Goal: Find specific page/section: Find specific page/section

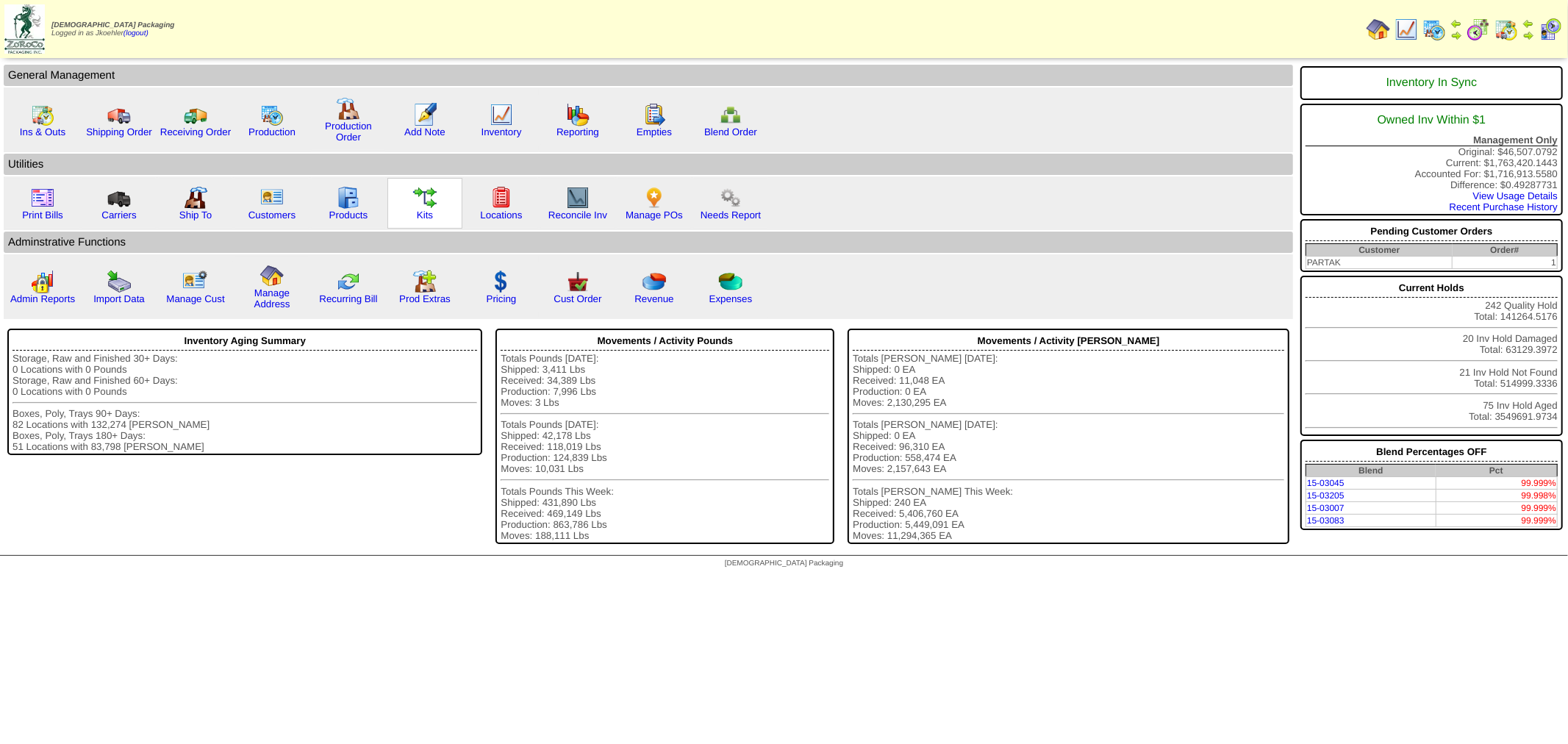
click at [422, 193] on img at bounding box center [424, 197] width 24 height 24
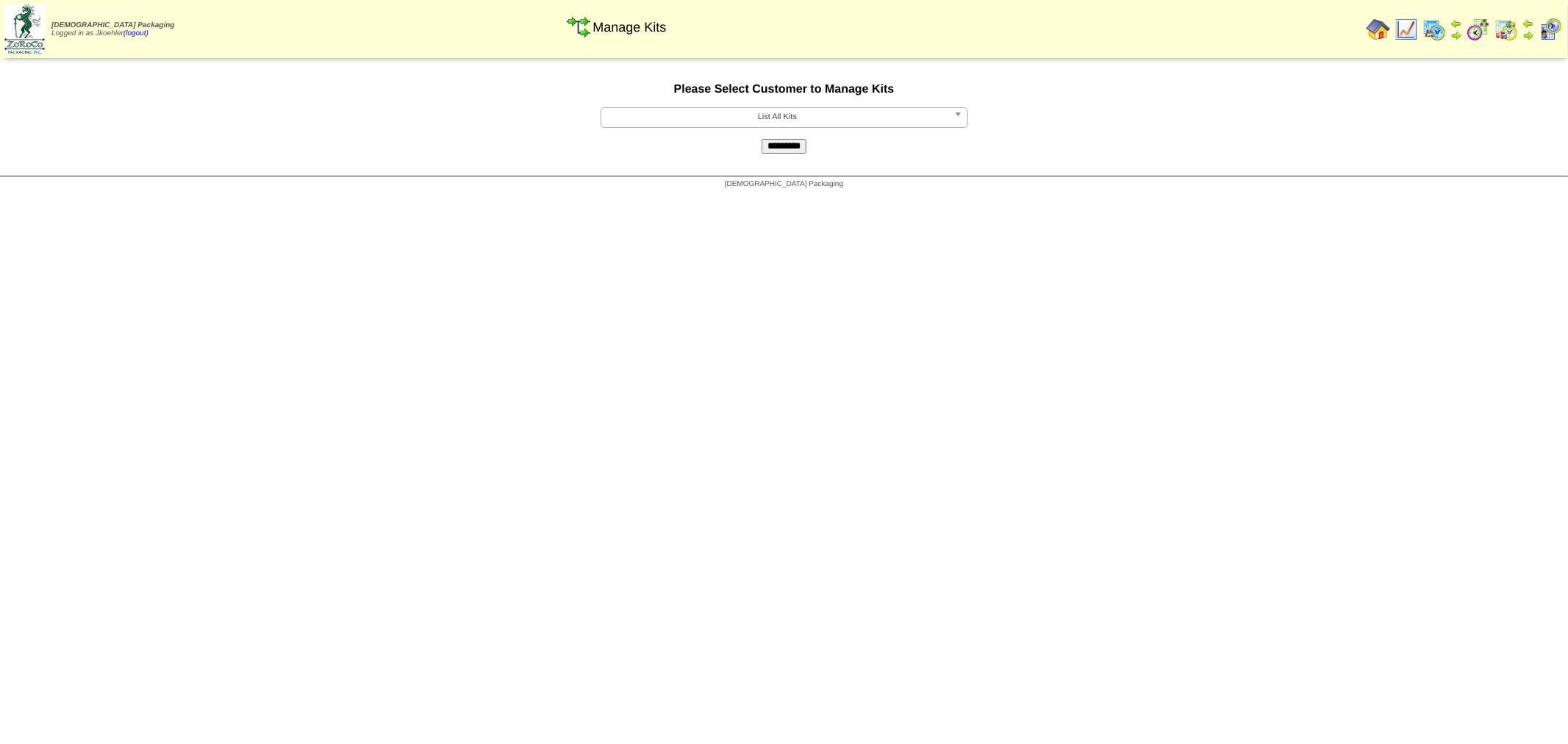
click at [805, 113] on span "List All Kits" at bounding box center [777, 117] width 341 height 18
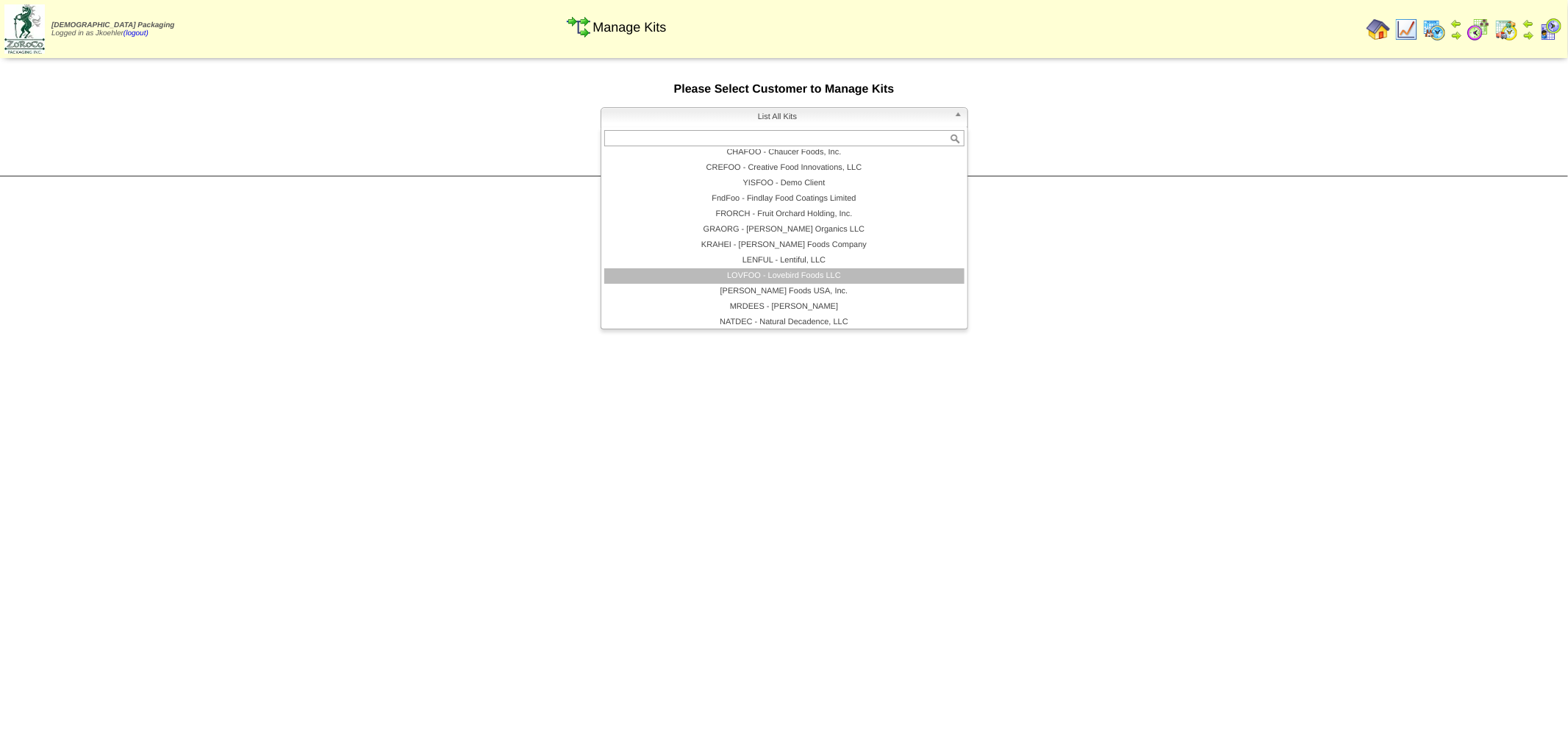
scroll to position [163, 0]
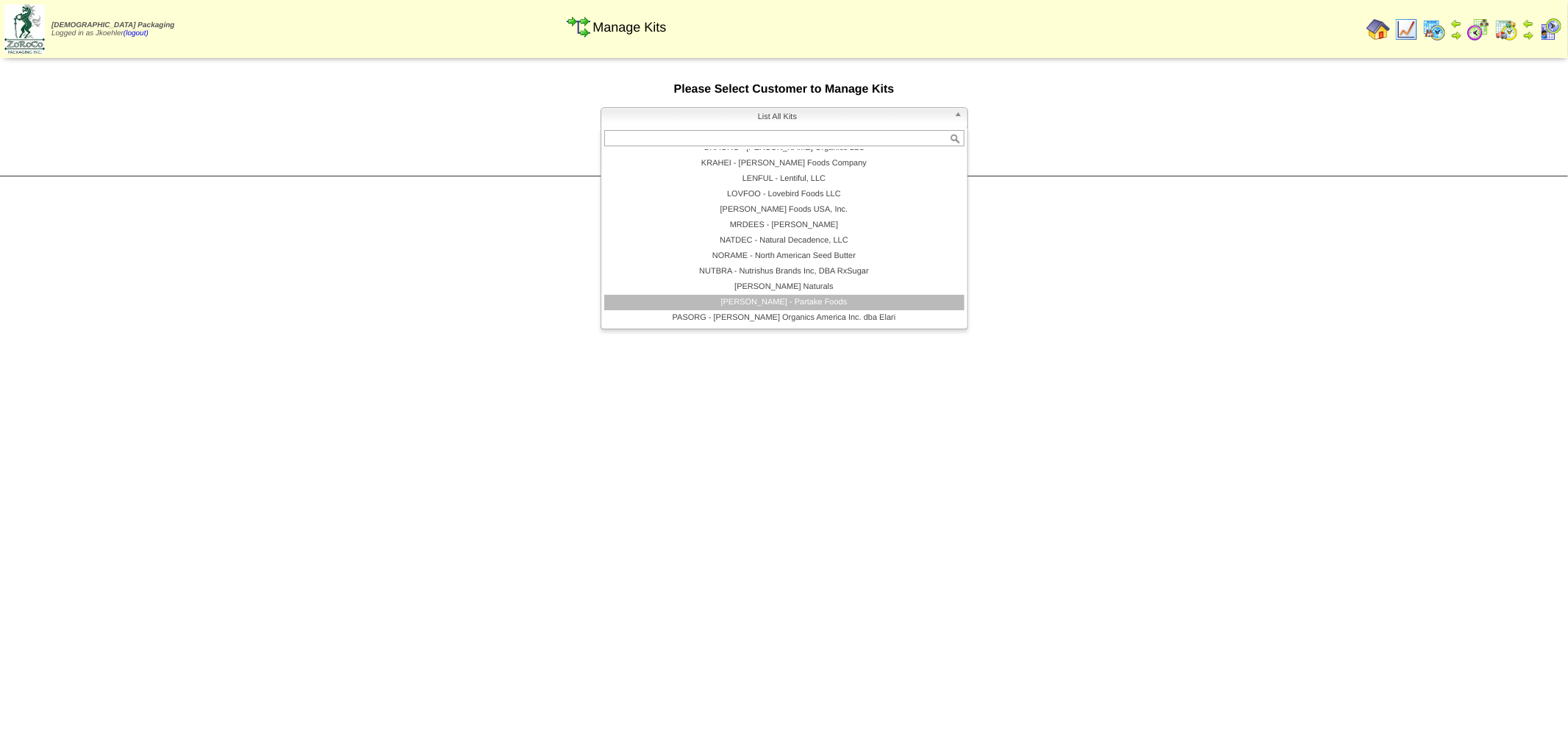
click at [761, 298] on li "PARTAK - Partake Foods" at bounding box center [784, 303] width 360 height 15
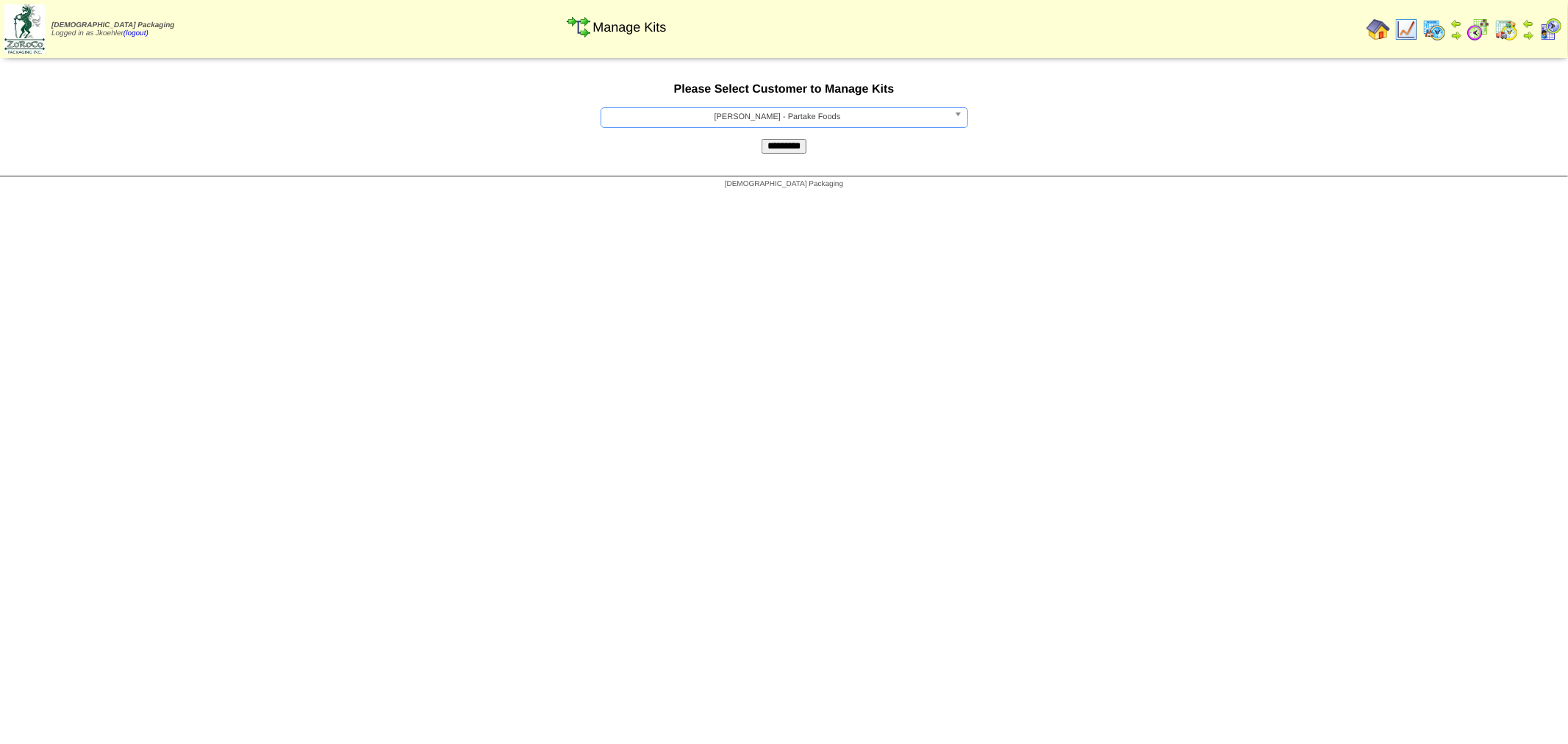
click at [784, 143] on input "*********" at bounding box center [783, 145] width 45 height 14
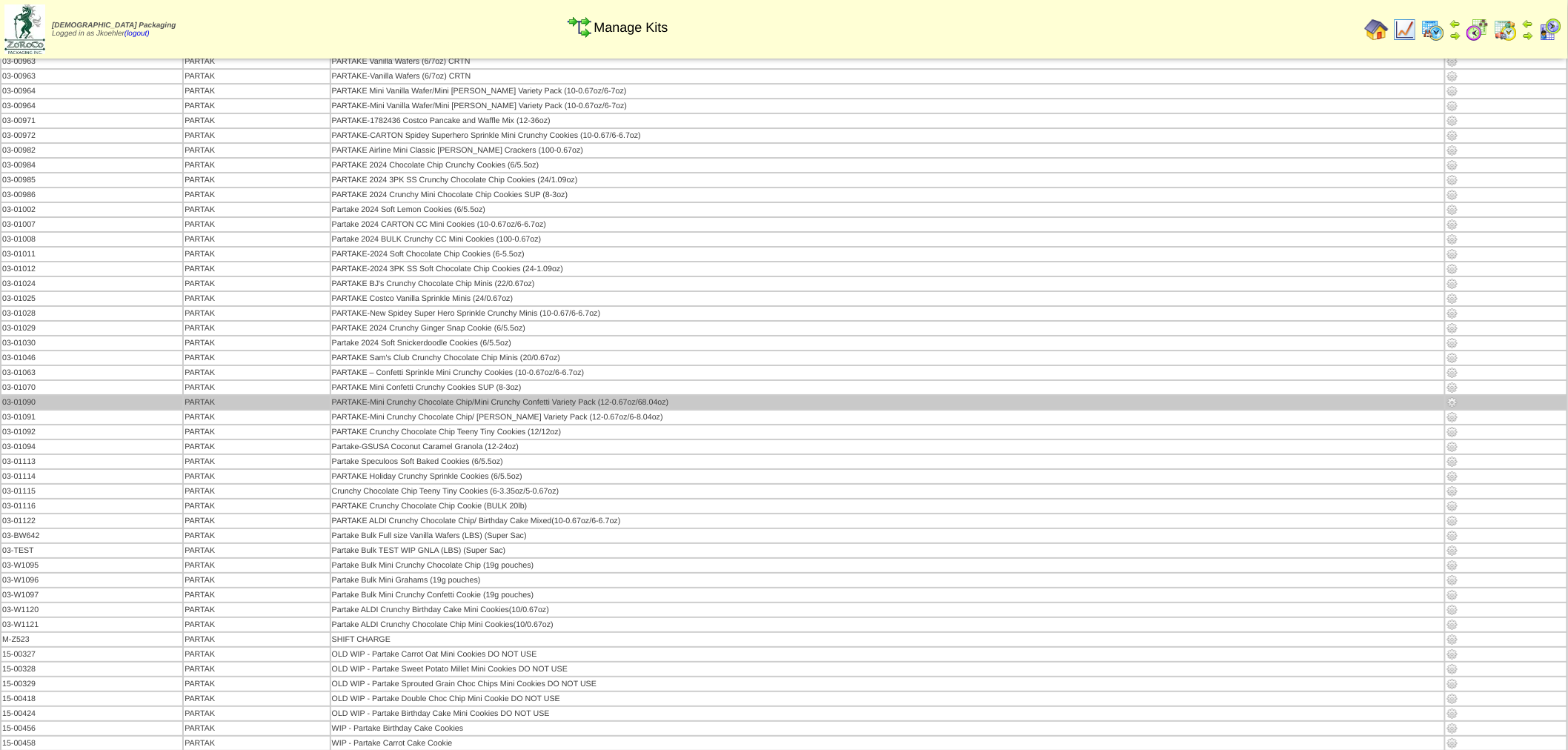
scroll to position [1975, 0]
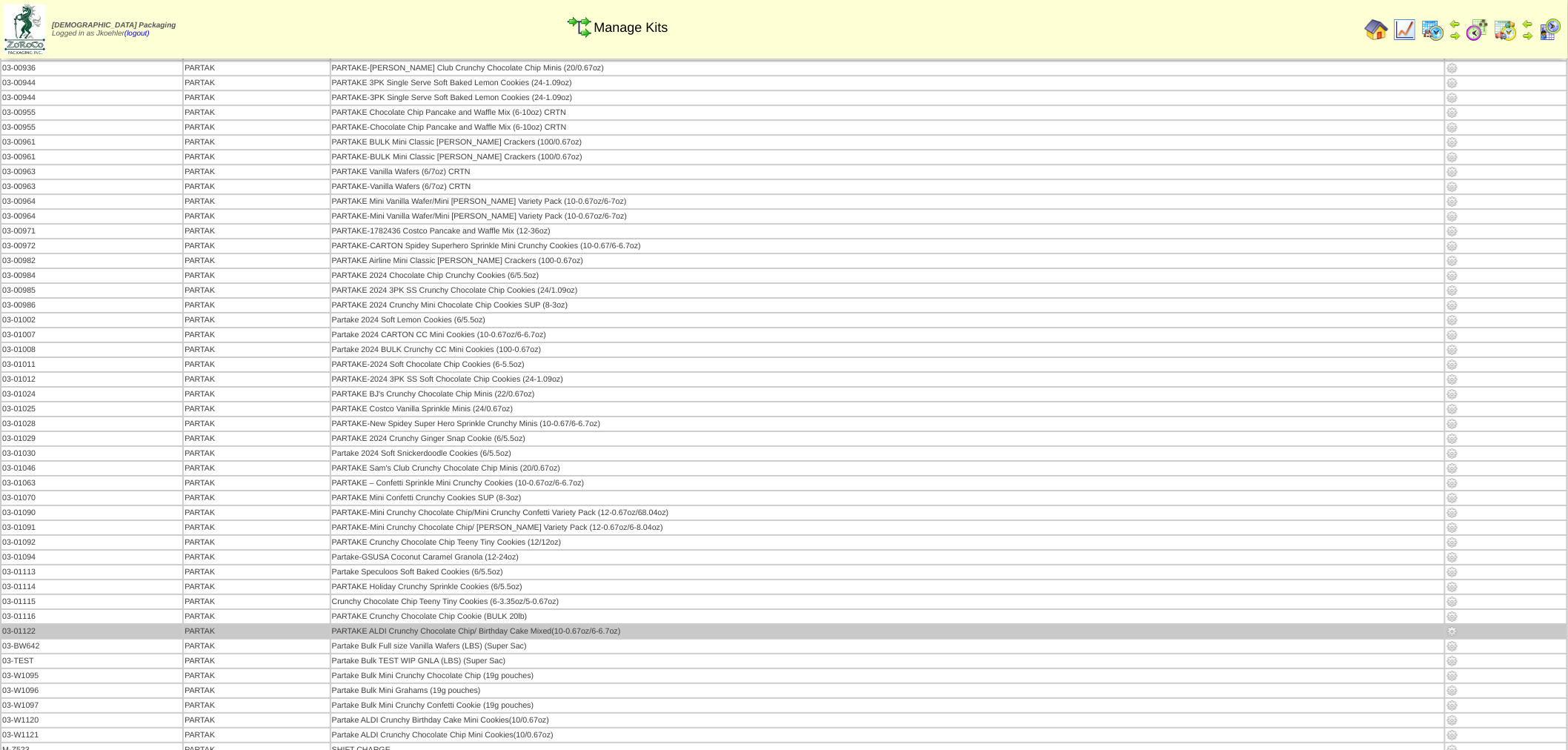
click at [1452, 626] on img at bounding box center [1452, 631] width 11 height 11
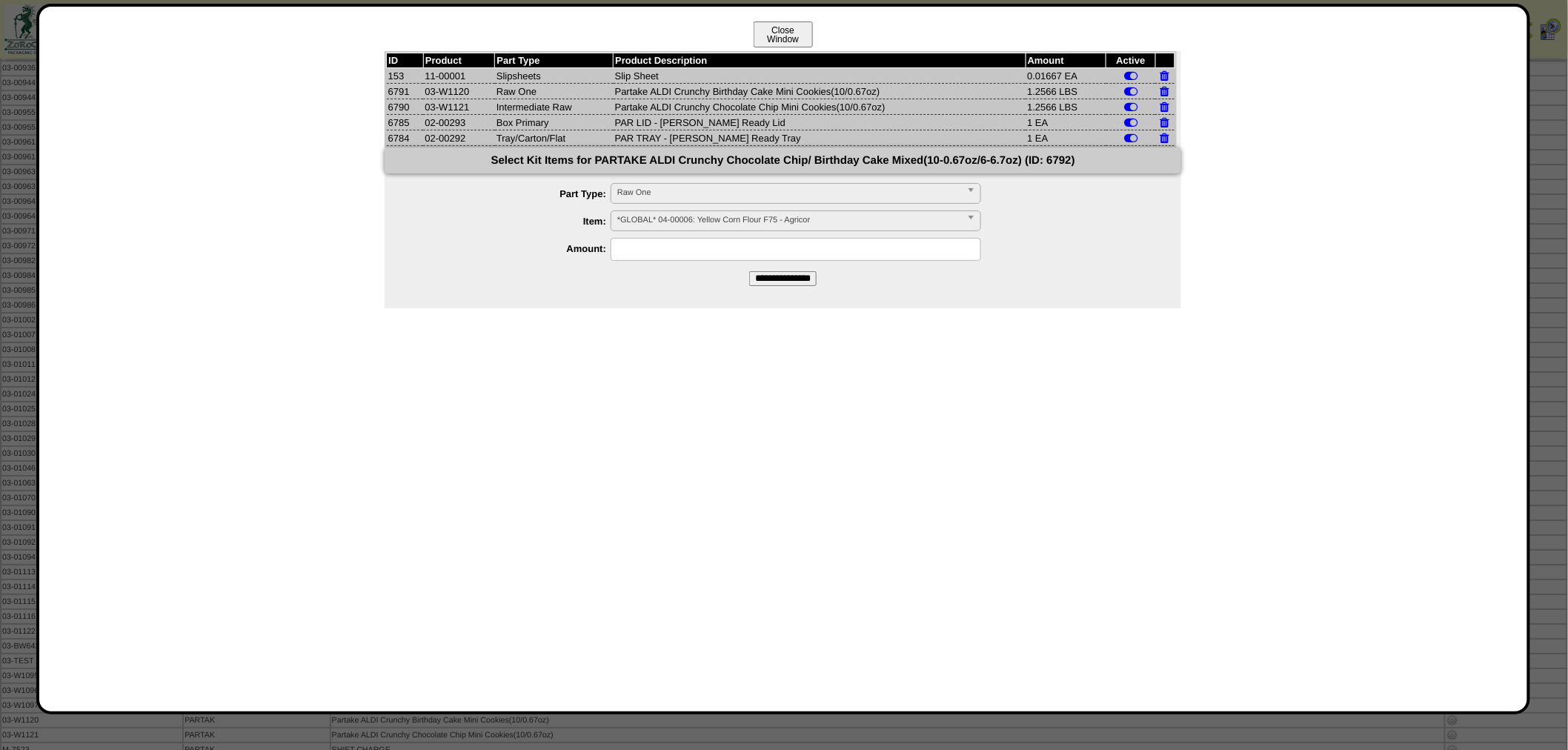
click at [780, 22] on button "Close Window" at bounding box center [784, 33] width 59 height 26
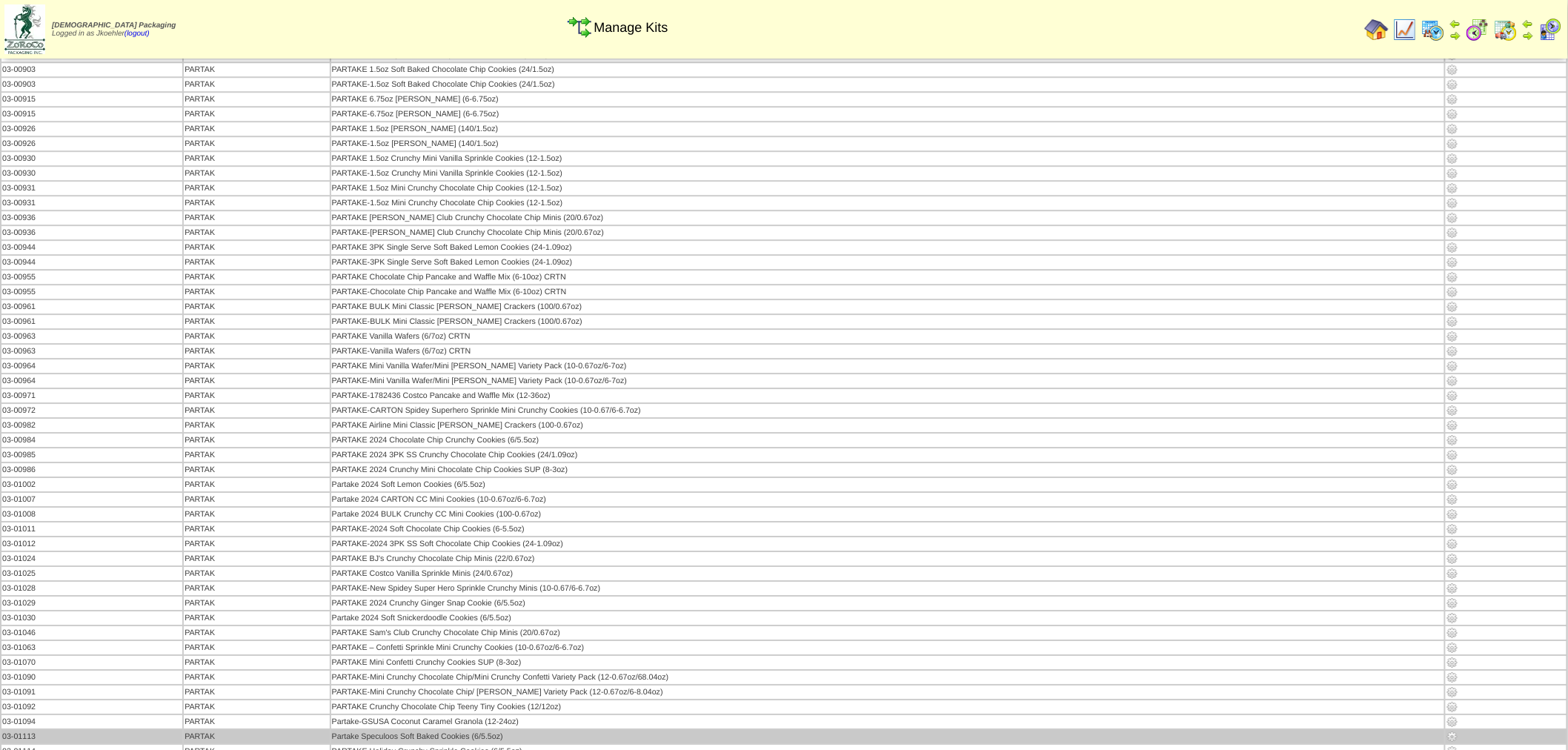
scroll to position [1975, 0]
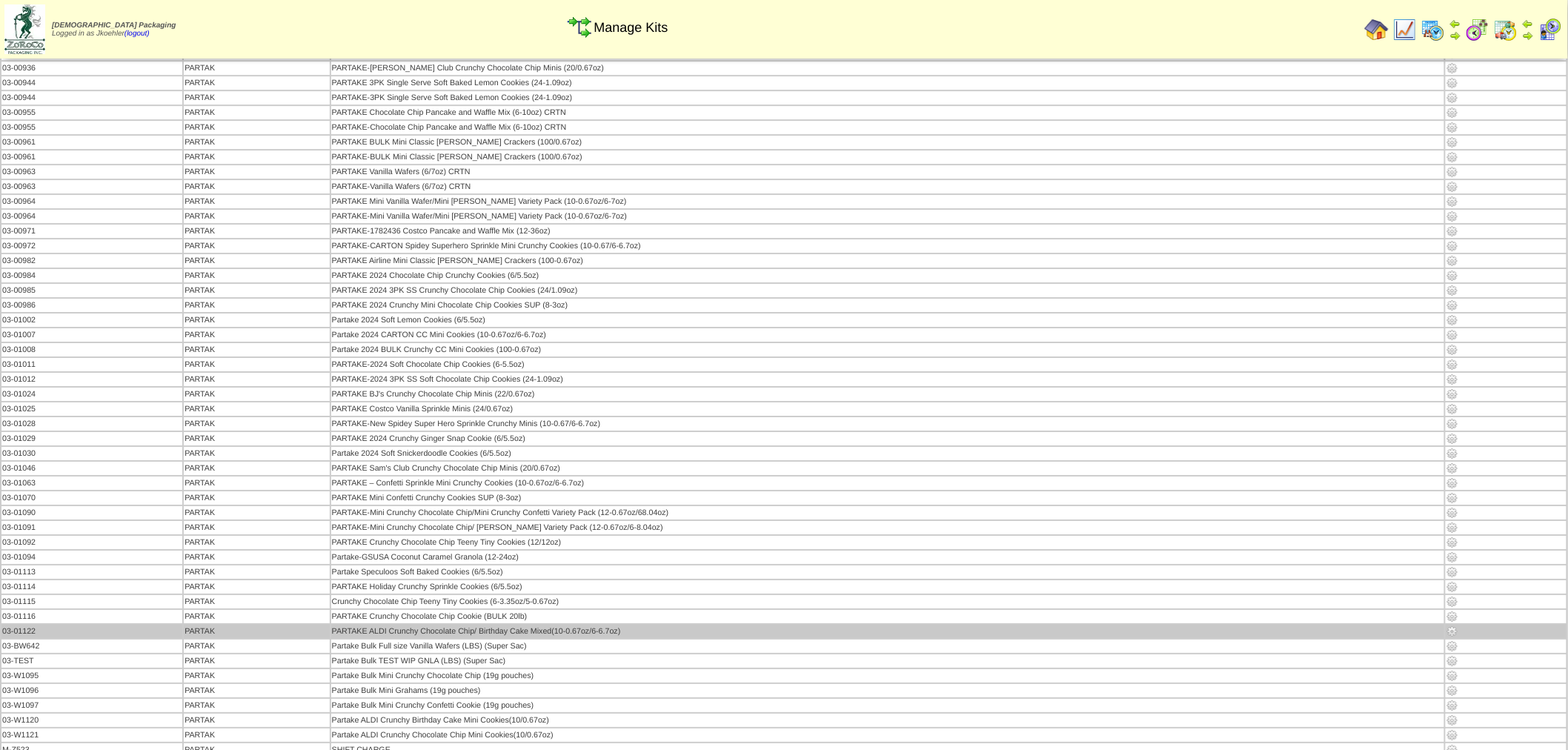
click at [1452, 626] on img at bounding box center [1452, 631] width 11 height 11
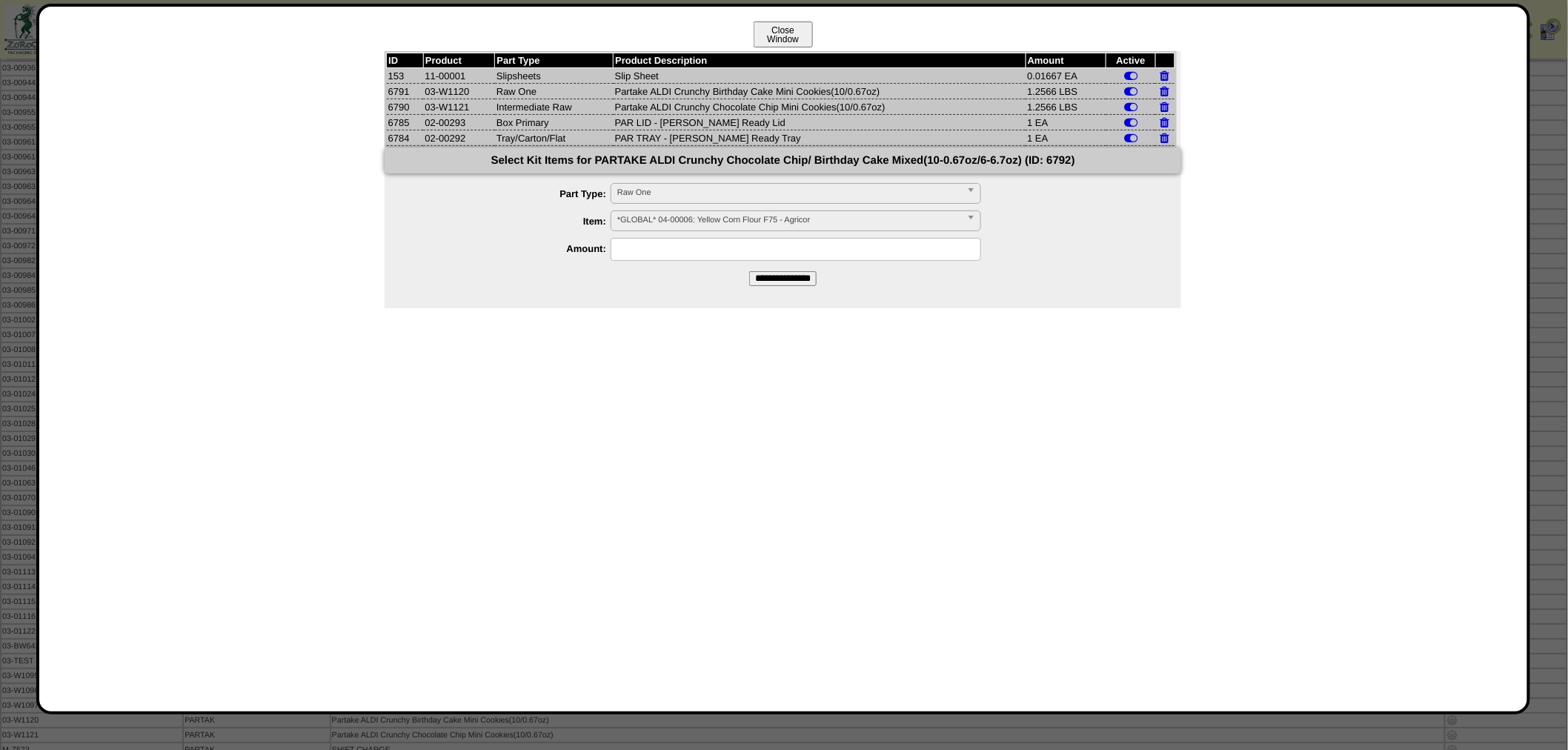
click at [790, 32] on button "Close Window" at bounding box center [784, 33] width 59 height 26
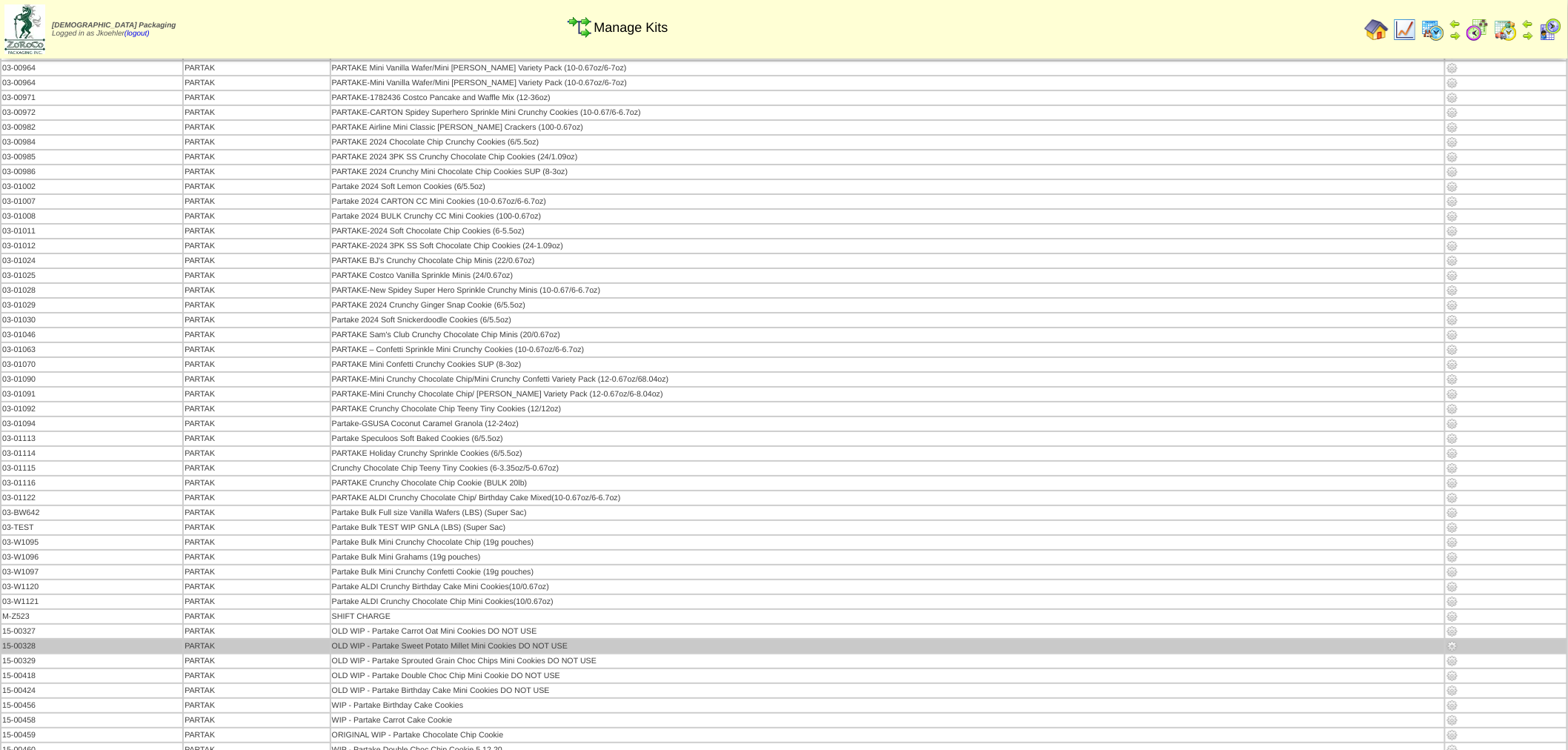
scroll to position [2140, 0]
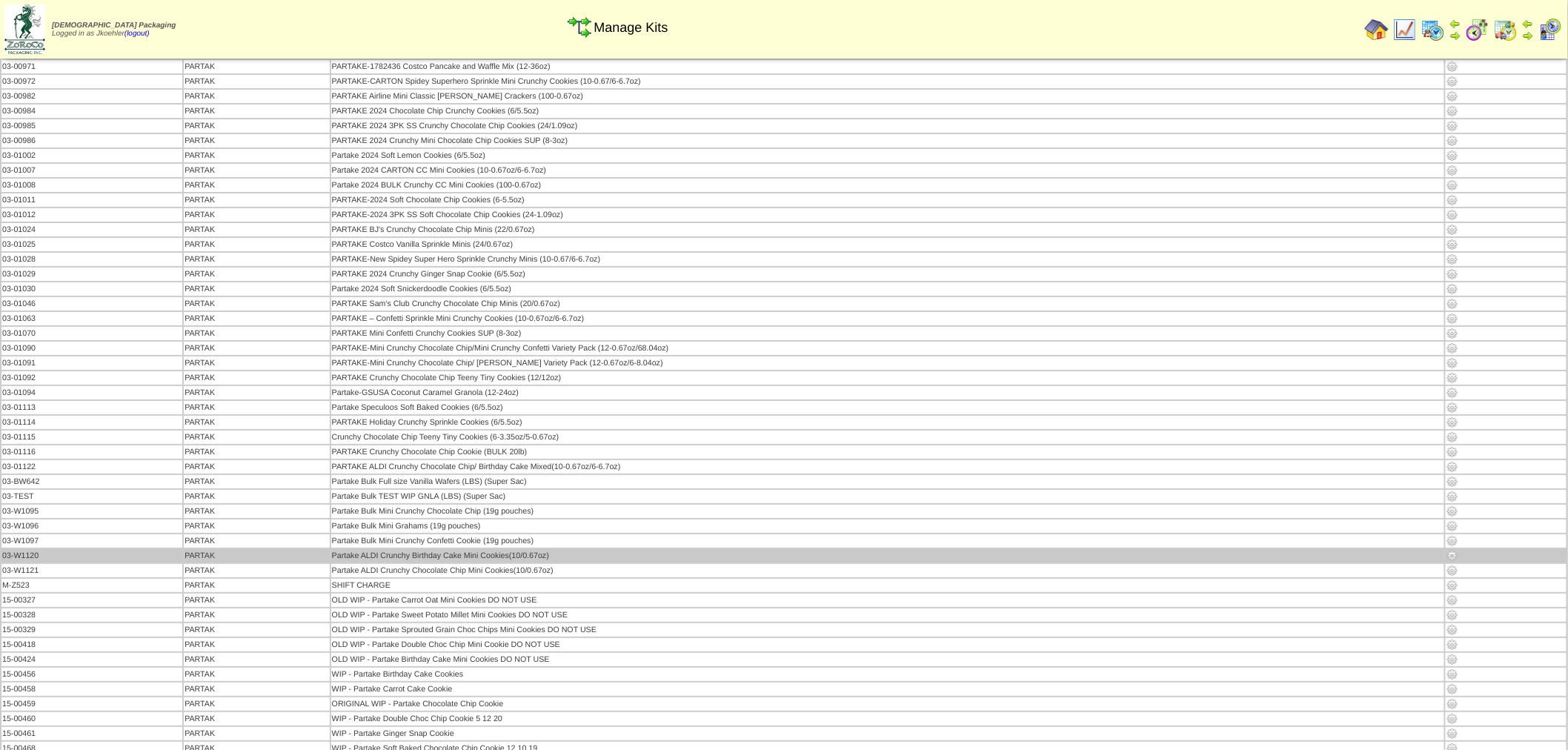
click at [1454, 550] on img at bounding box center [1452, 556] width 11 height 11
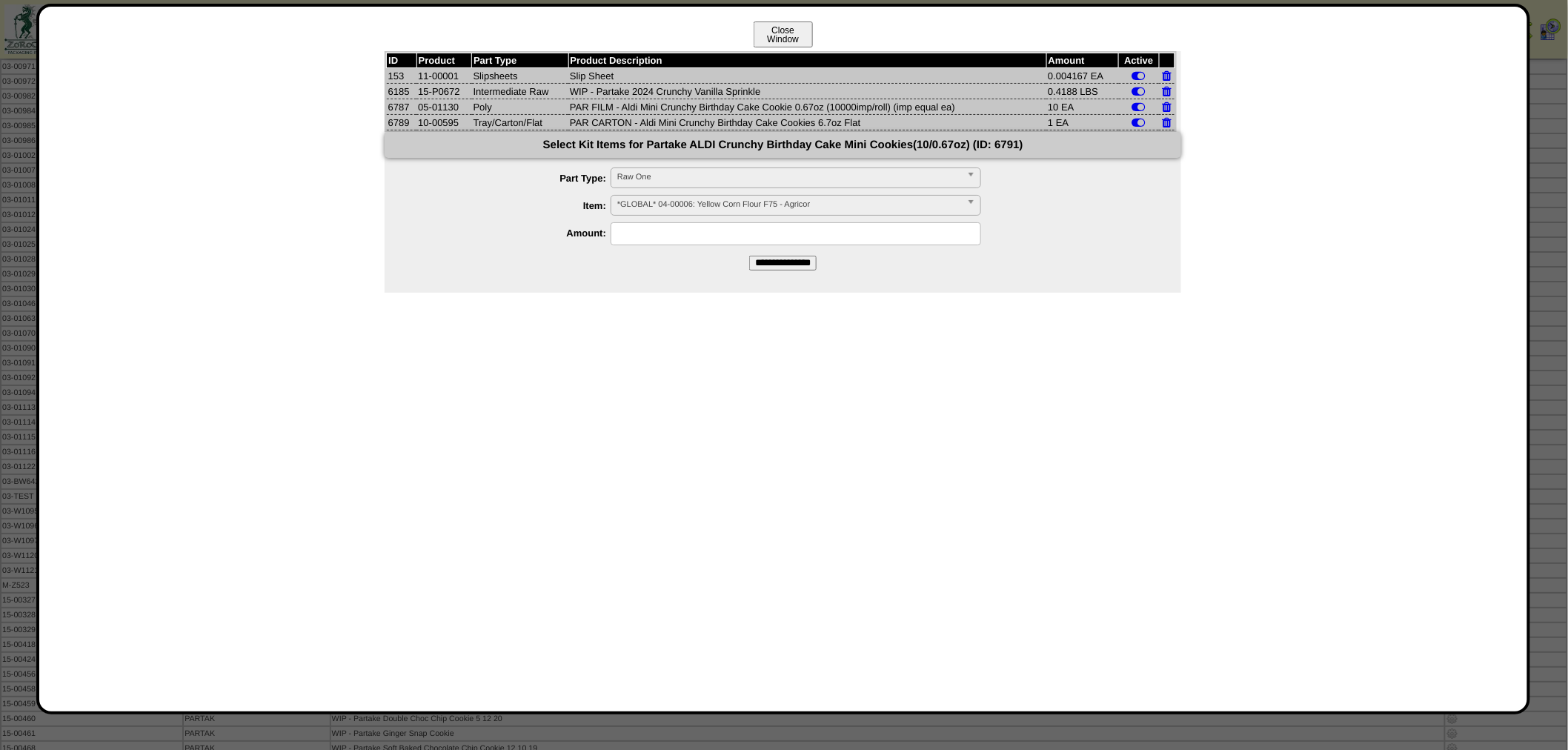
click at [796, 26] on button "Close Window" at bounding box center [784, 33] width 59 height 26
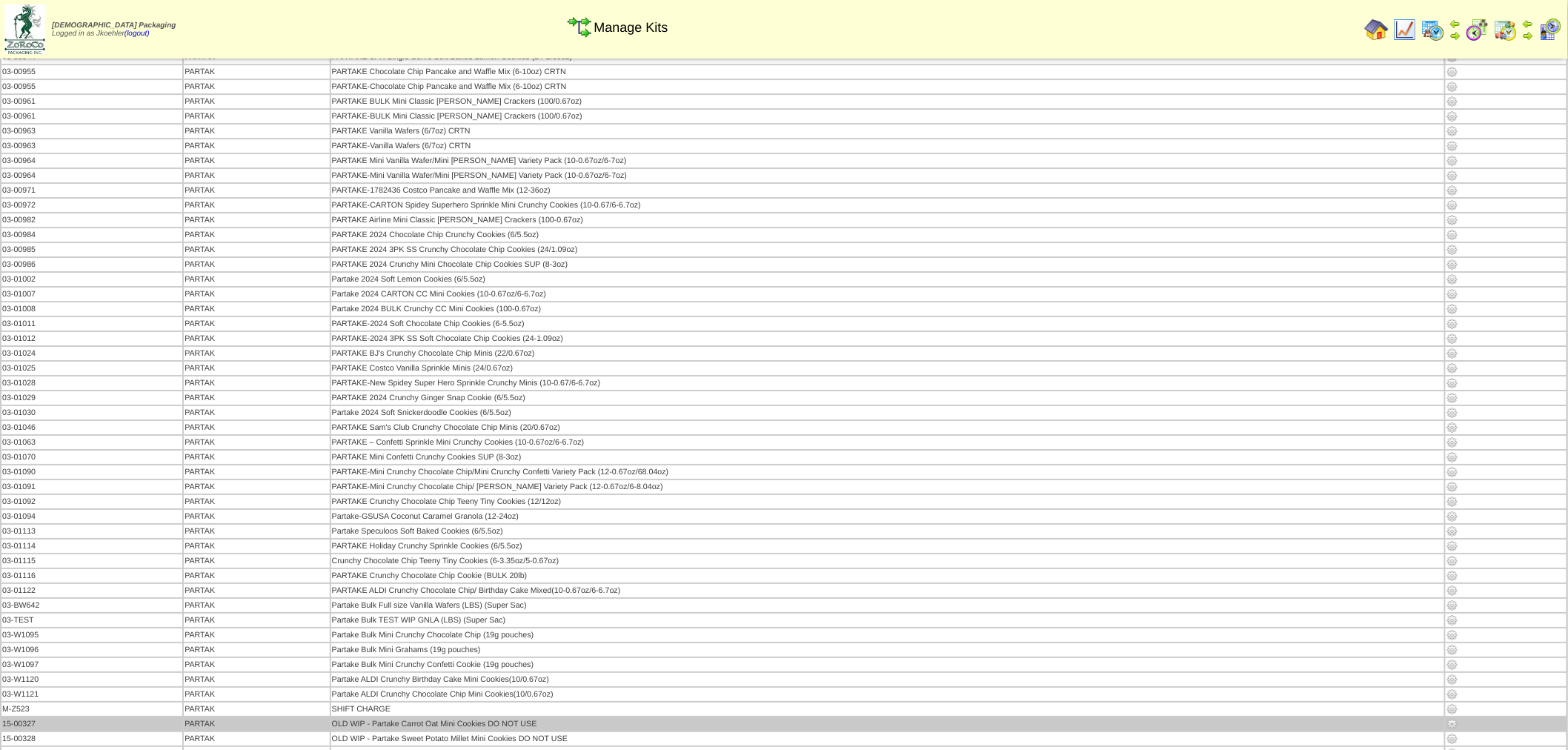
scroll to position [2058, 0]
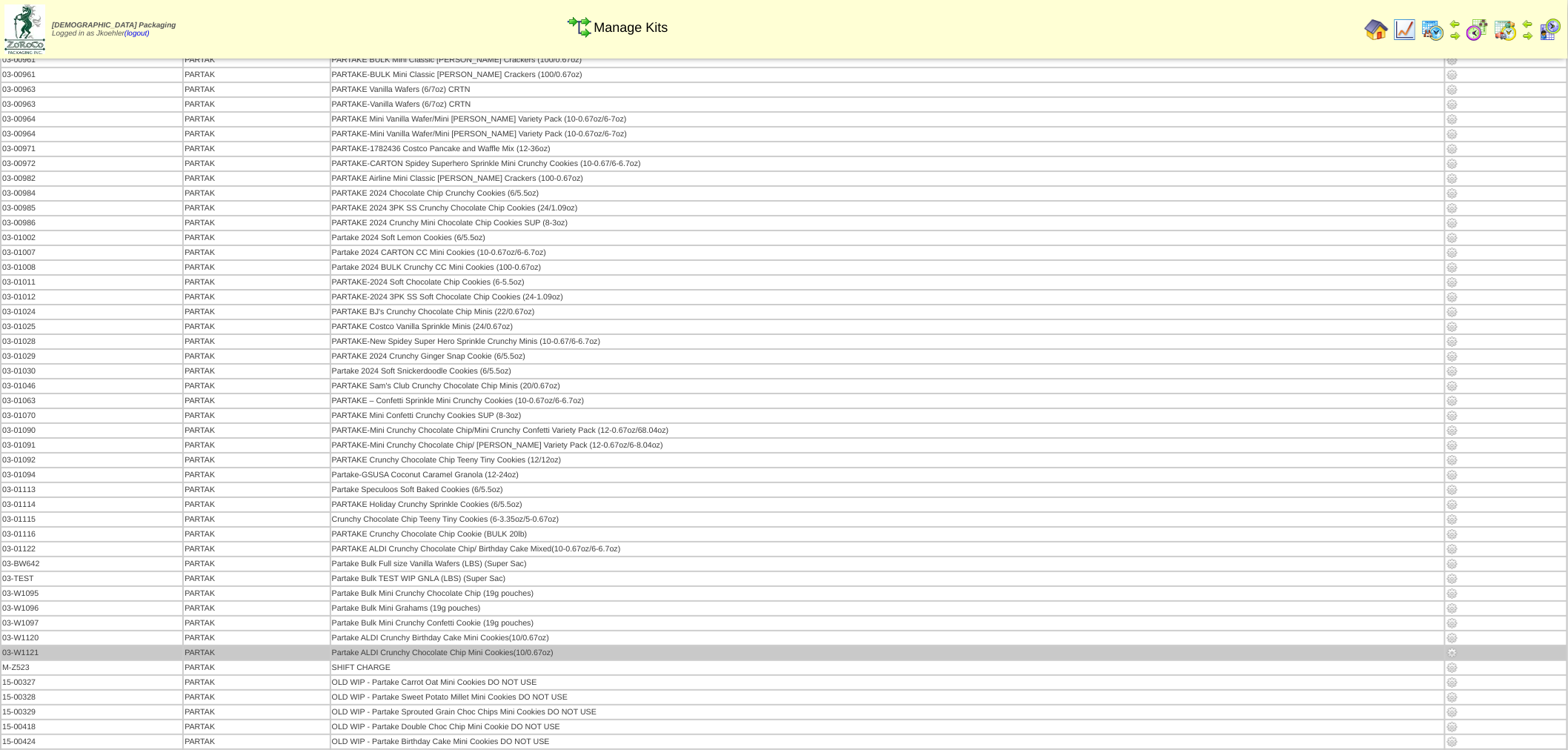
click at [1448, 647] on img at bounding box center [1452, 652] width 11 height 11
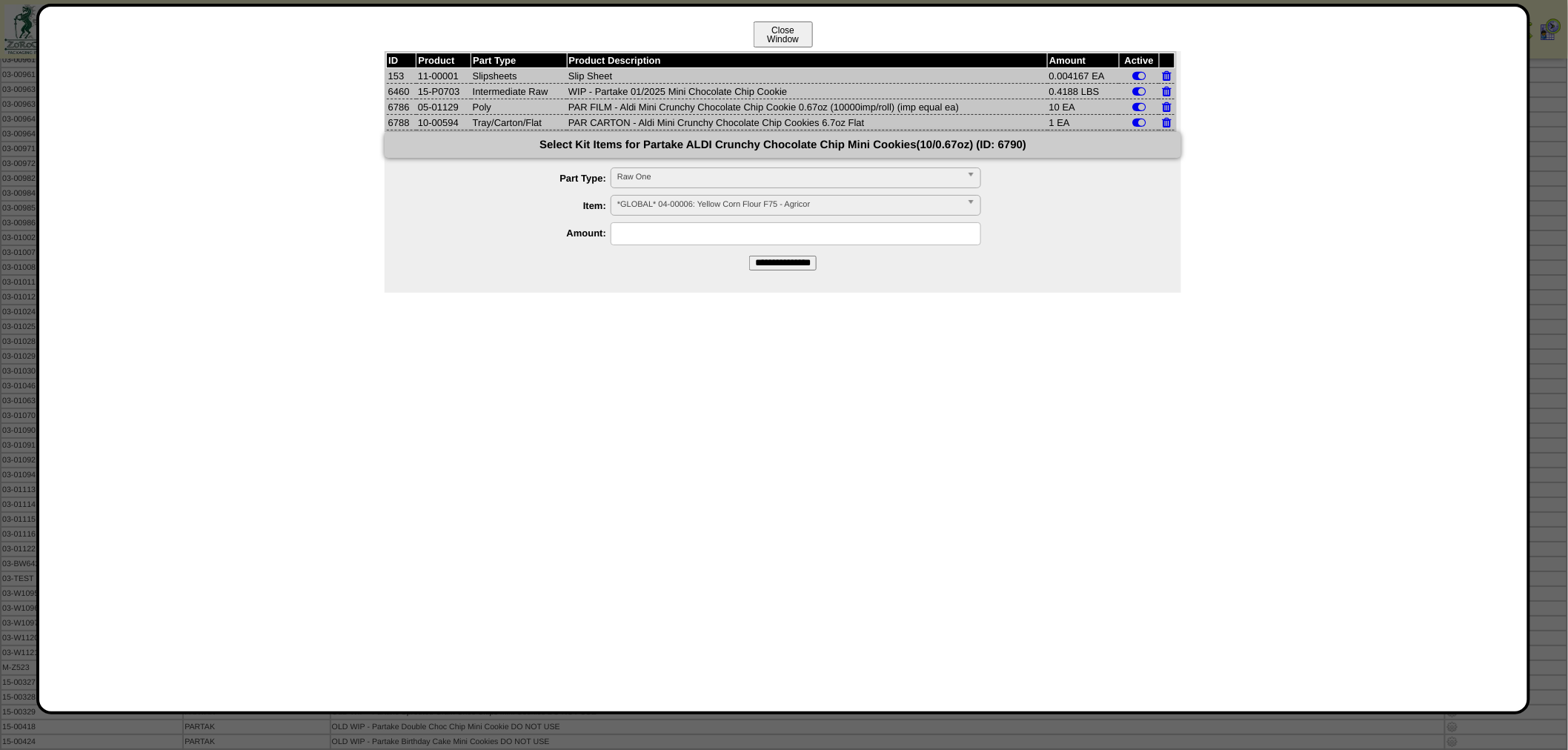
click at [784, 37] on button "Close Window" at bounding box center [784, 33] width 59 height 26
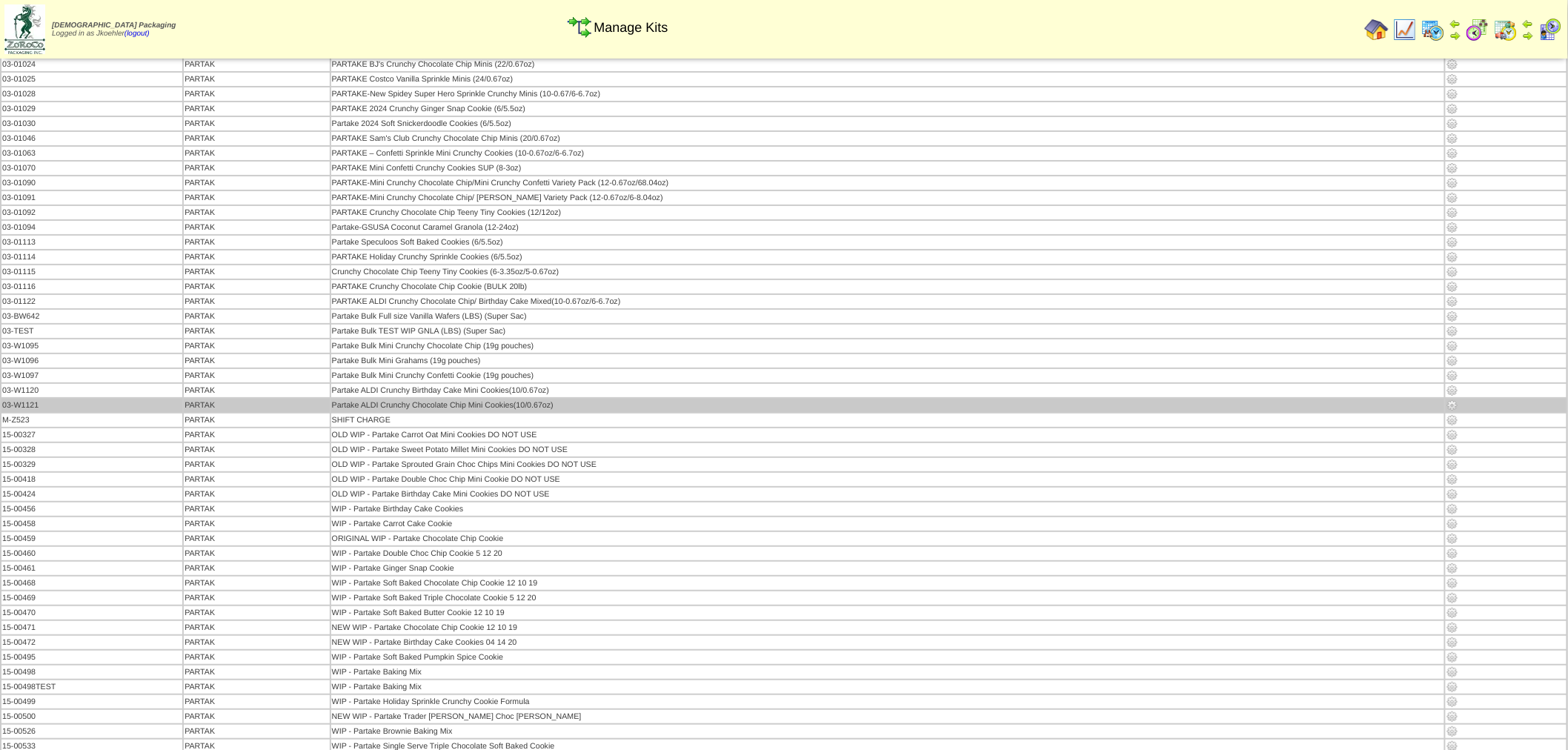
scroll to position [2222, 0]
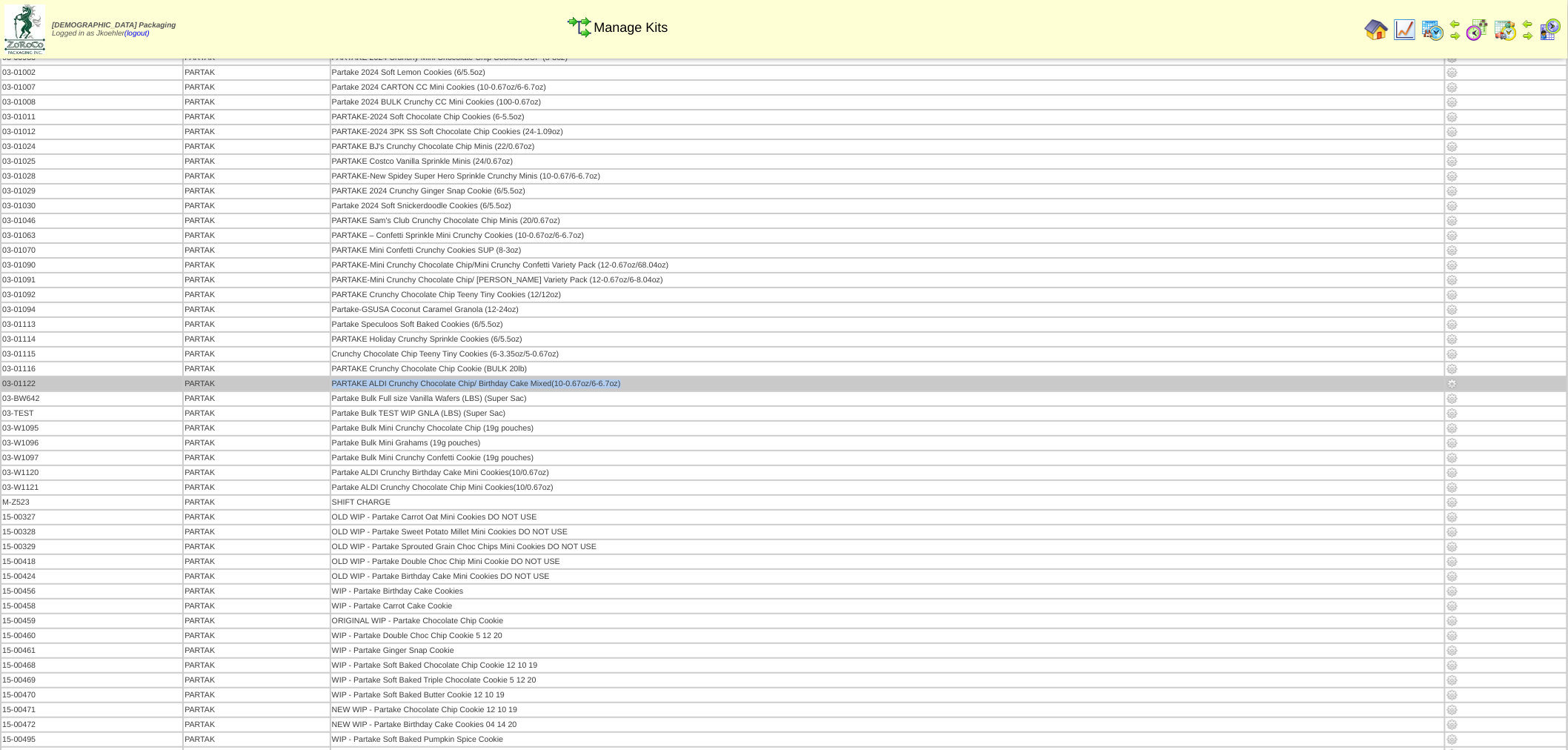
drag, startPoint x: 626, startPoint y: 268, endPoint x: 328, endPoint y: 261, distance: 298.1
click at [328, 377] on tr "03-01122 [PERSON_NAME] PARTAKE ALDI Crunchy Chocolate Chip/ Birthday Cake Mixed…" at bounding box center [784, 384] width 1565 height 13
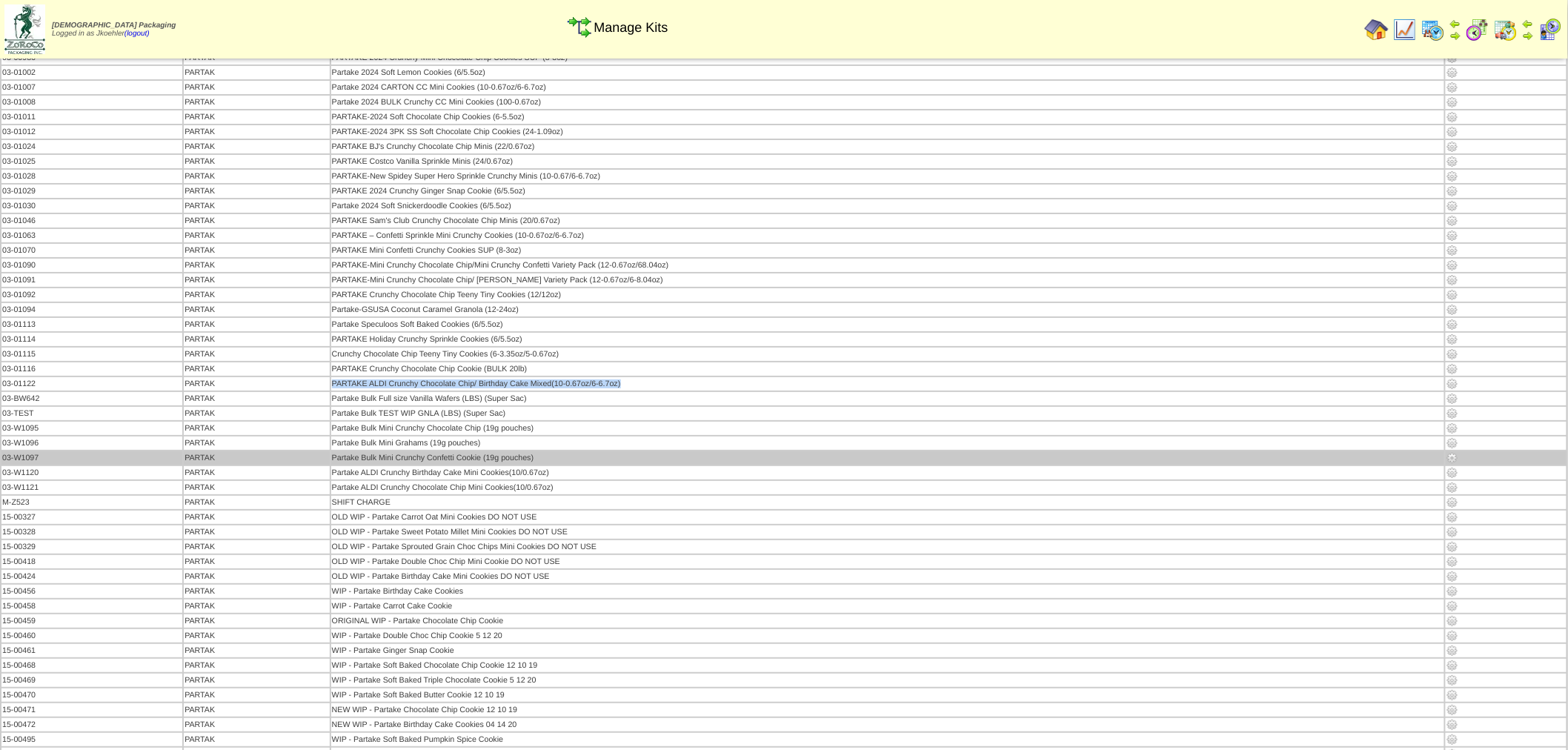
copy tr "PARTAKE ALDI Crunchy Chocolate Chip/ Birthday Cake Mixed(10-0.67oz/6-6.7oz)"
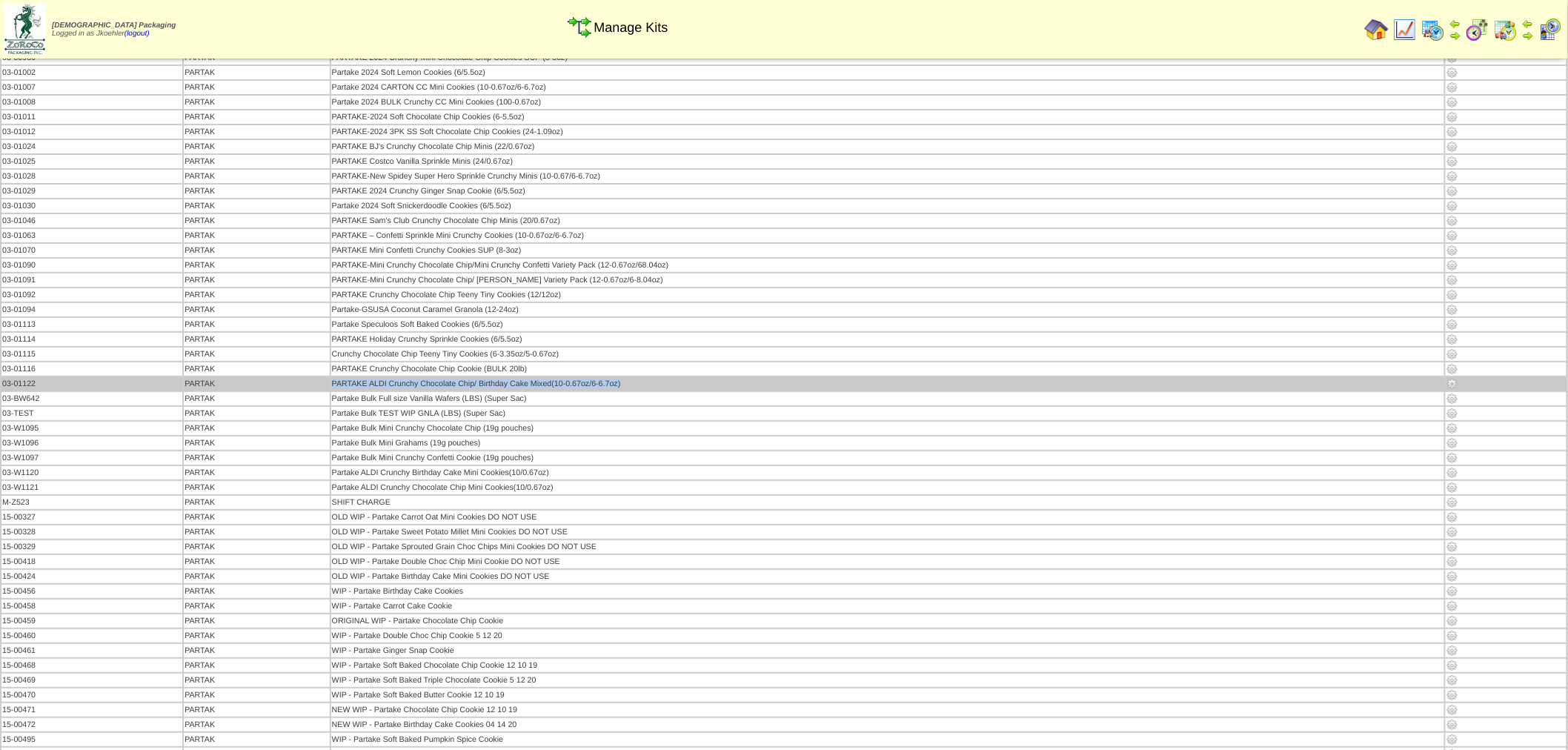
click at [1453, 378] on img at bounding box center [1452, 384] width 11 height 11
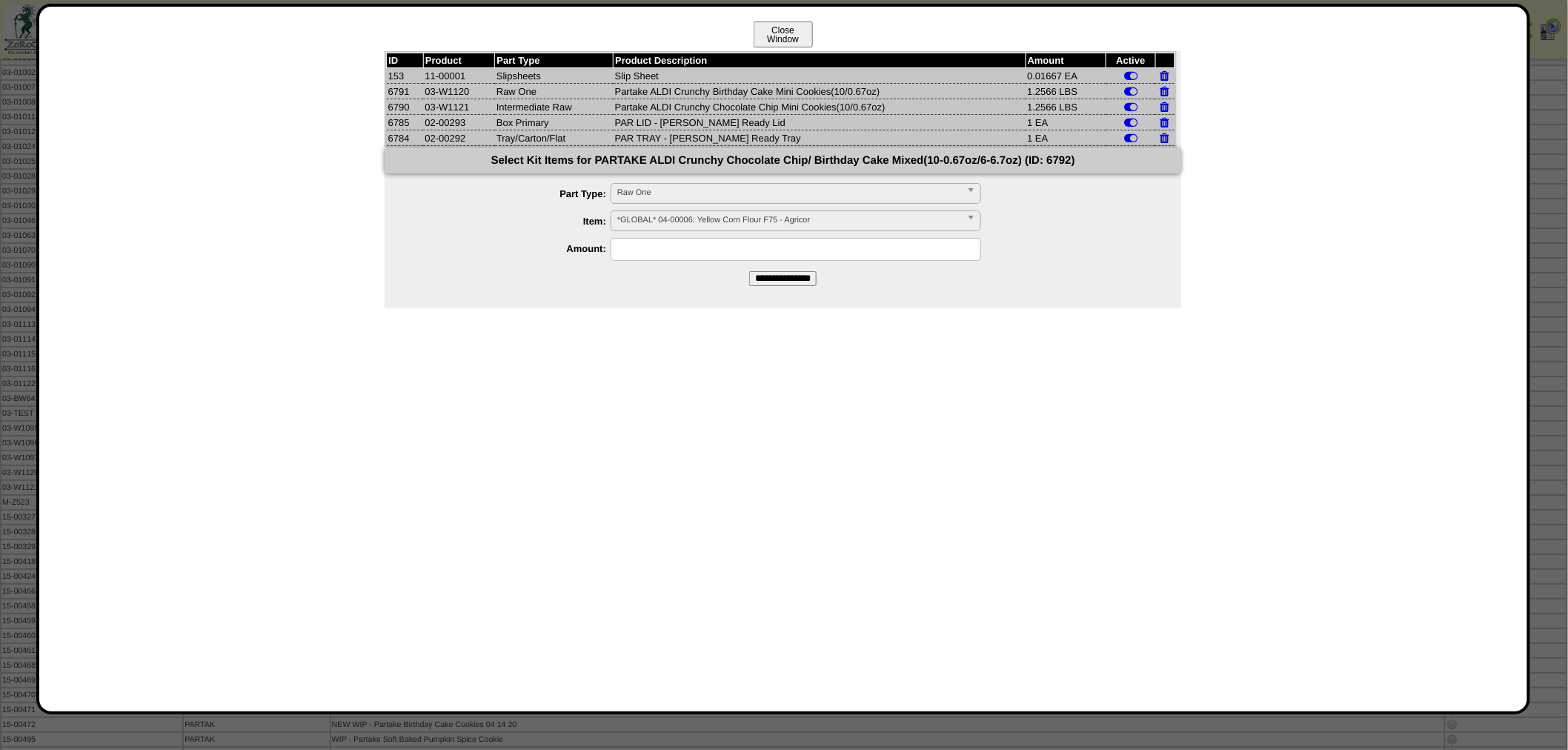
click at [778, 34] on button "Close Window" at bounding box center [784, 33] width 59 height 26
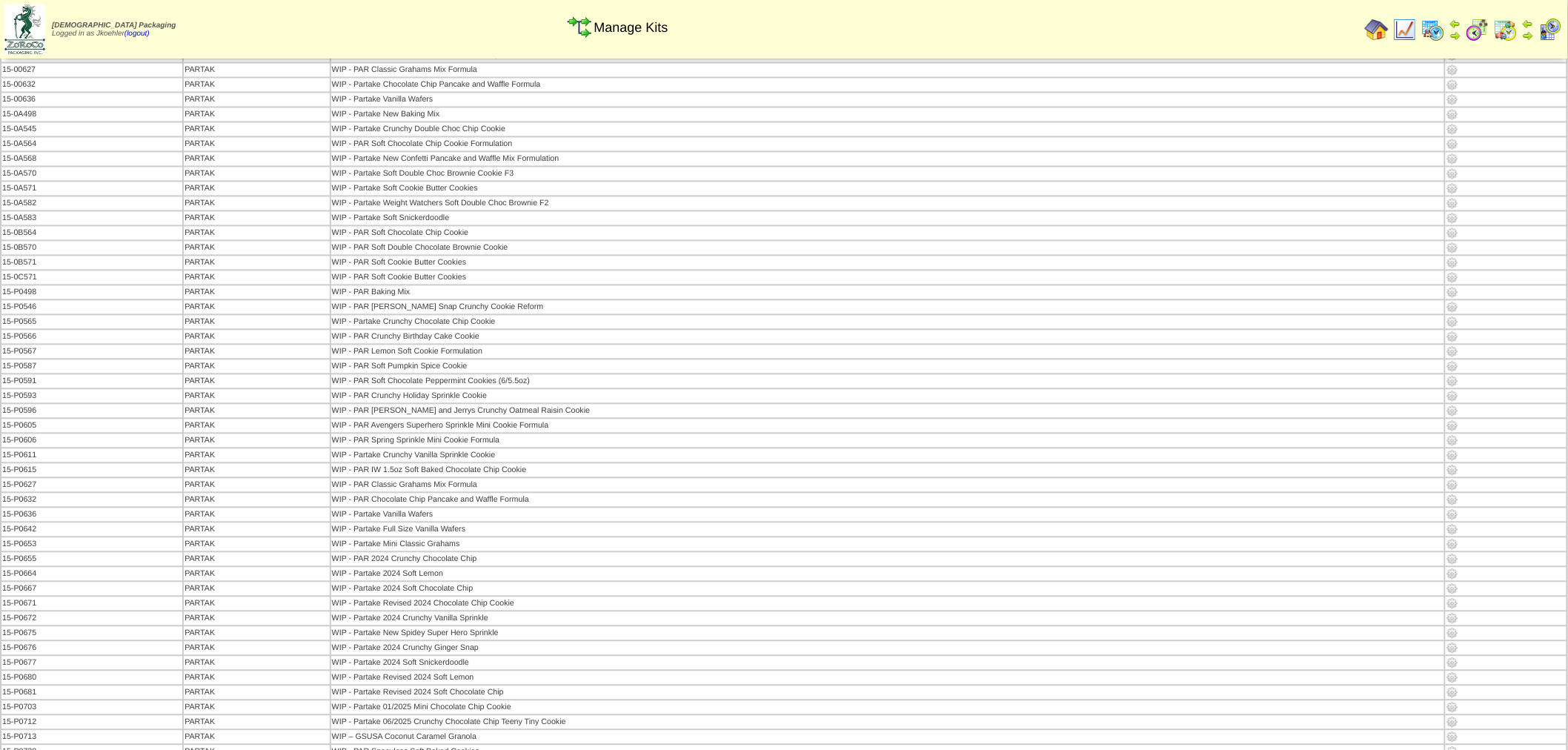
scroll to position [3539, 0]
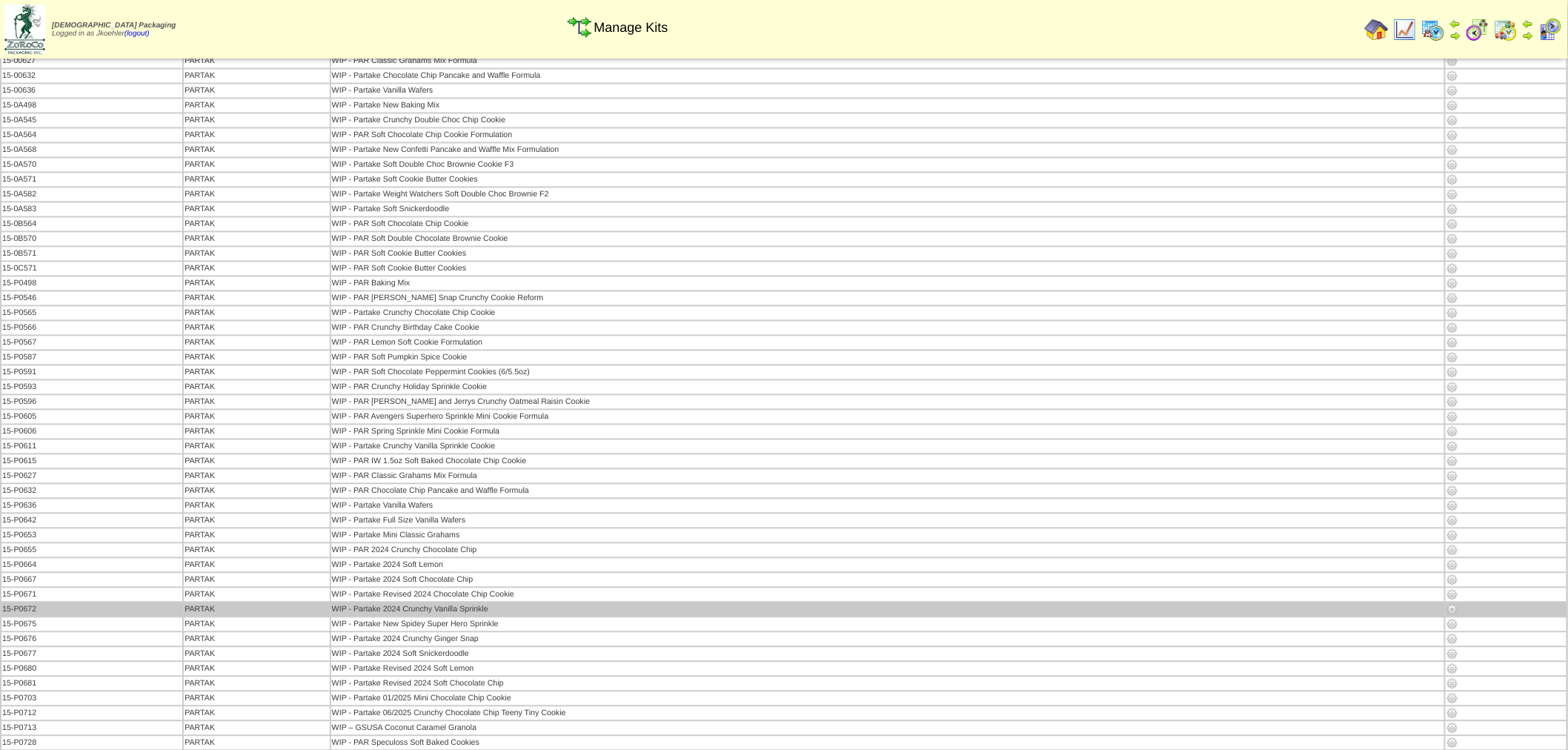
click at [1450, 603] on img at bounding box center [1452, 608] width 11 height 11
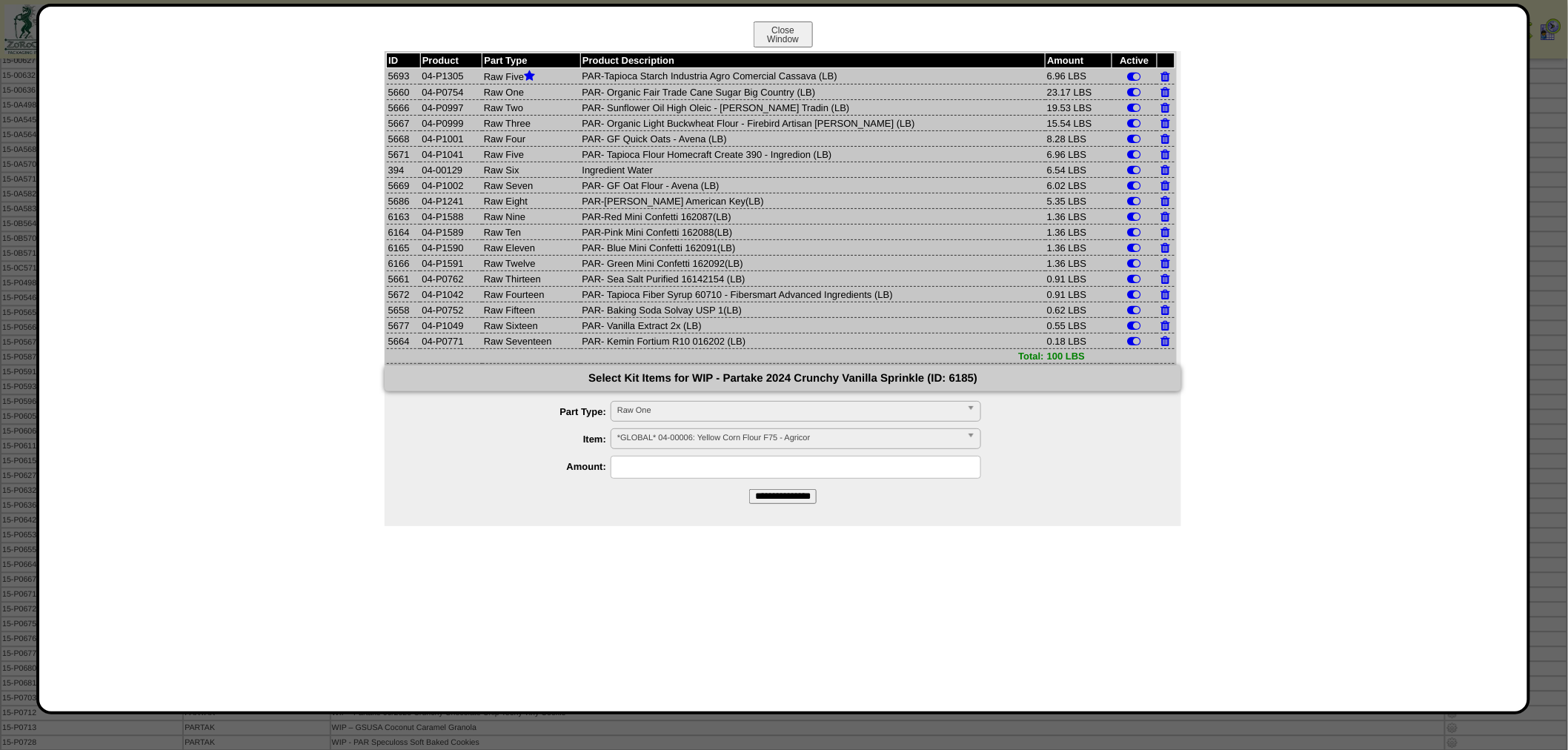
click at [1309, 276] on div "ID Product Part Type Product Description Amount Active 5693 04-P1305 Raw Five P…" at bounding box center [784, 388] width 1458 height 675
drag, startPoint x: 1086, startPoint y: 342, endPoint x: 364, endPoint y: 73, distance: 770.5
click at [364, 73] on div "ID Product Part Type Product Description Amount Active 5693 04-P1305 Raw Five P…" at bounding box center [784, 388] width 1458 height 675
copy div "ID Product Part Type Product Description Amount Active 5693 04-P1305 Raw Five P…"
click at [794, 39] on button "Close Window" at bounding box center [784, 33] width 59 height 26
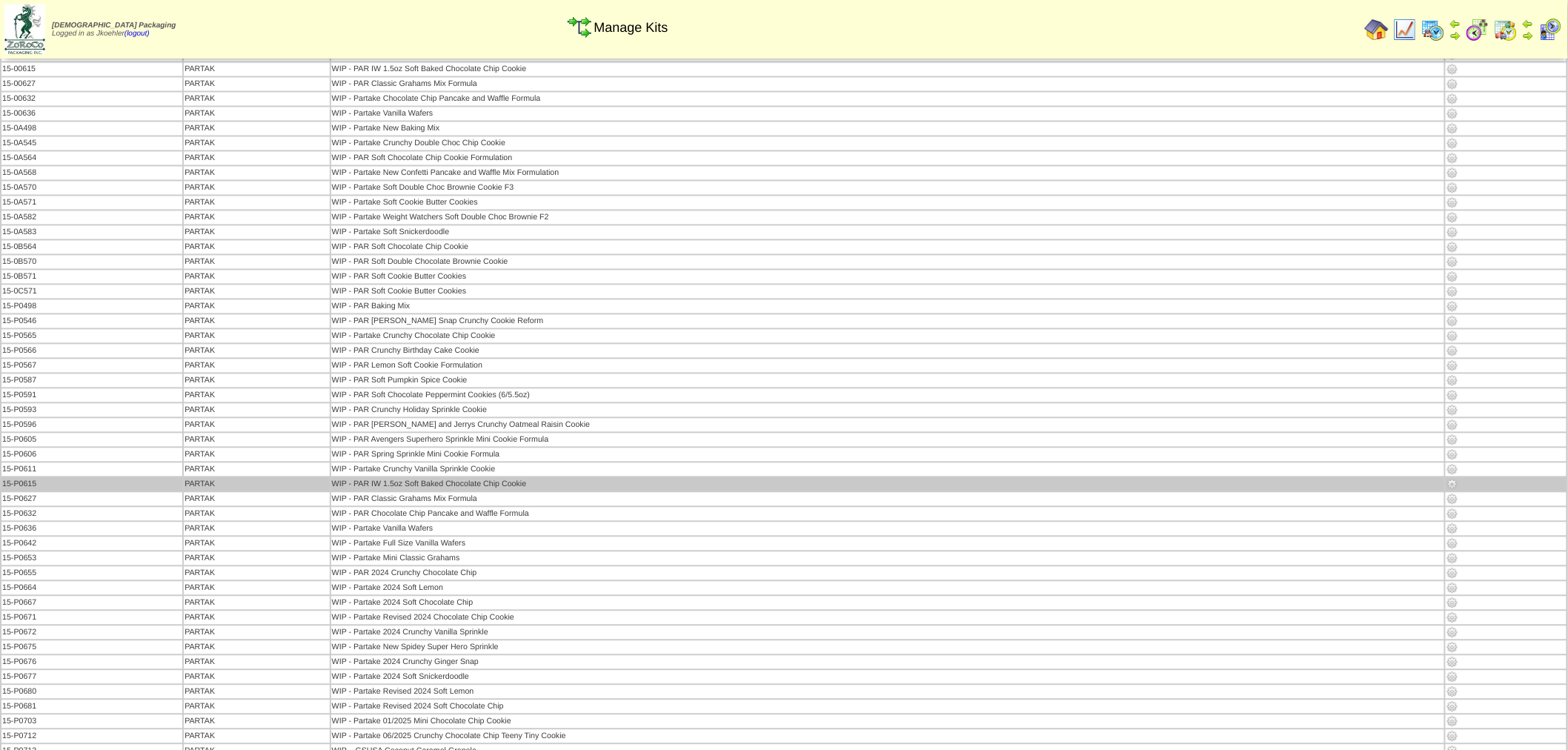
scroll to position [3539, 0]
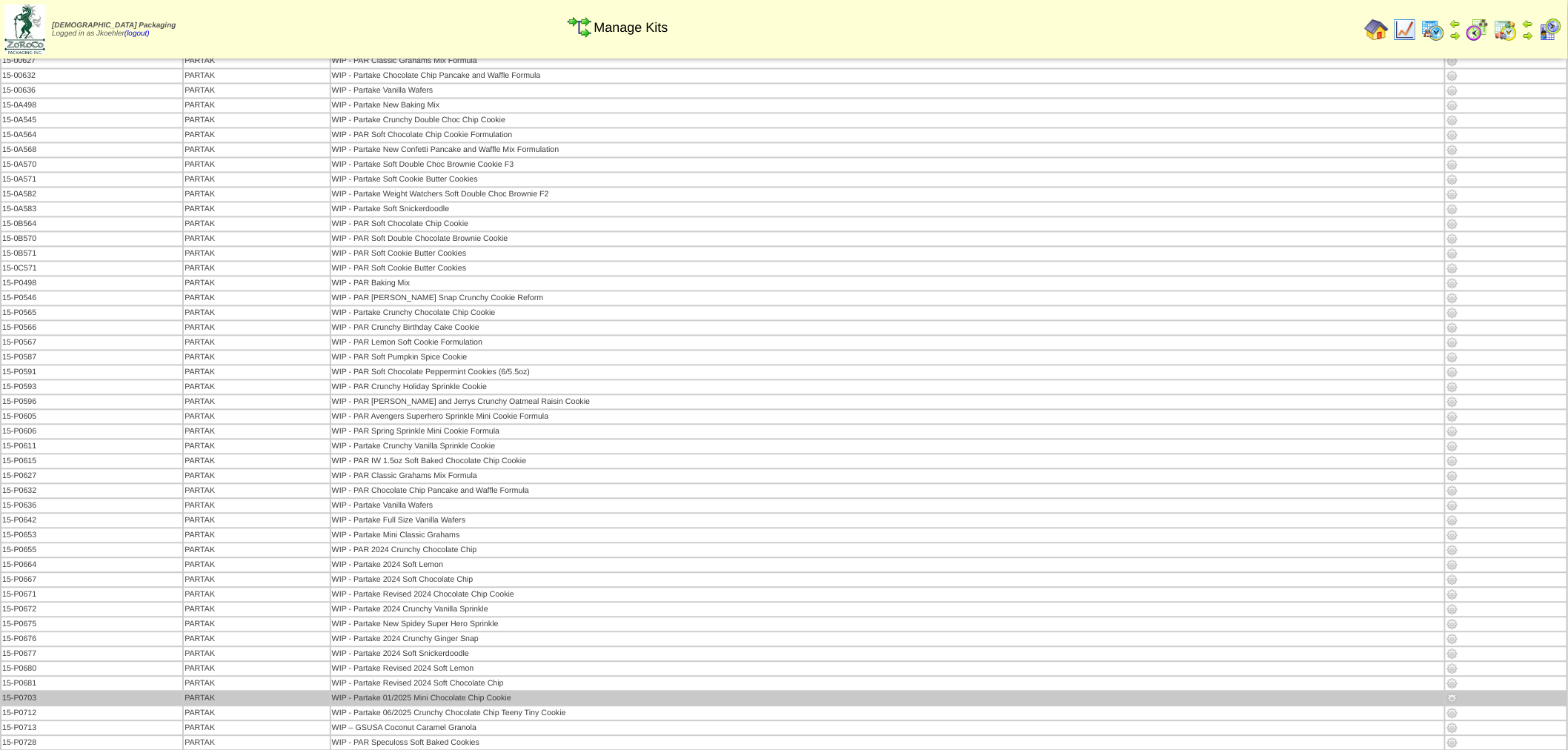
click at [1454, 692] on img at bounding box center [1452, 697] width 11 height 11
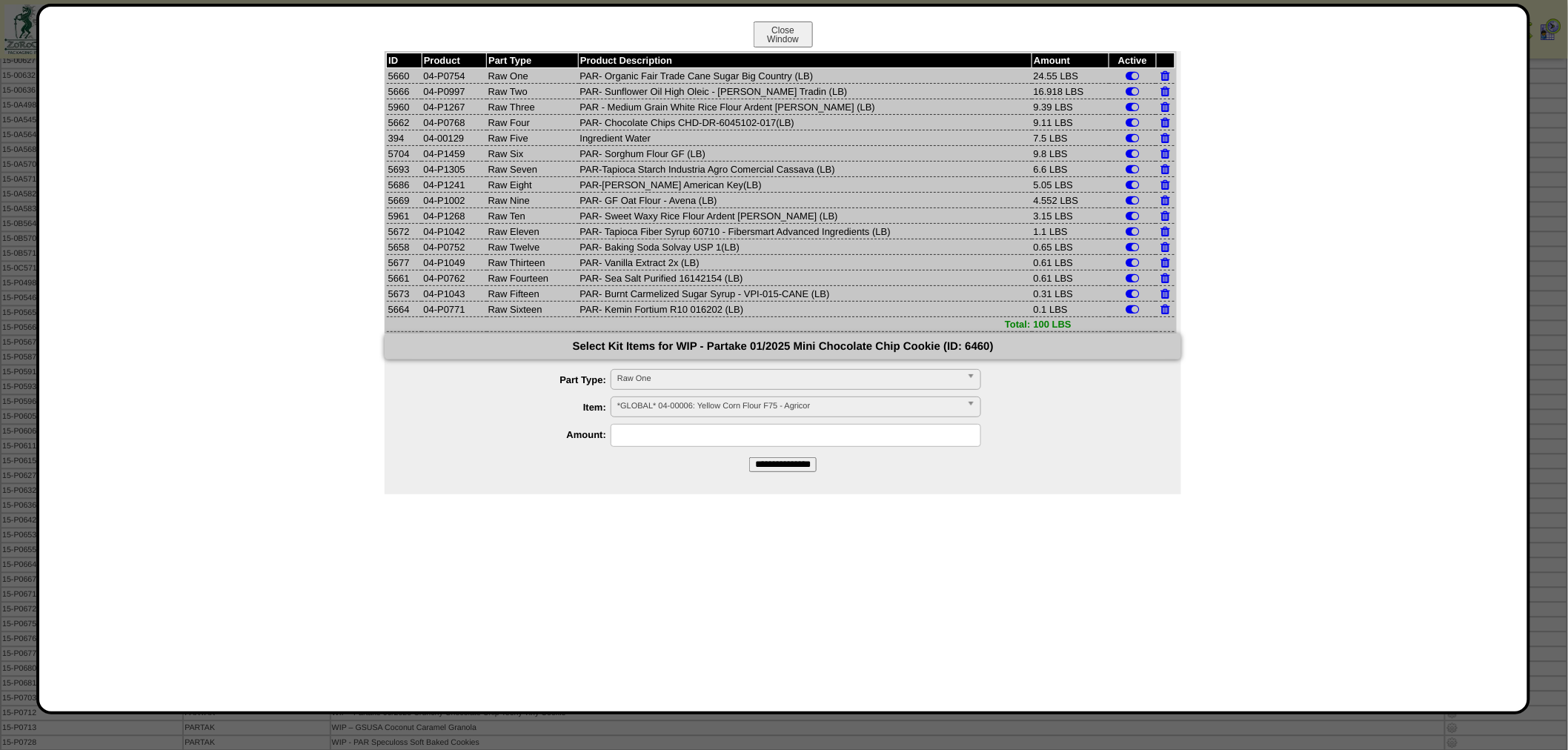
drag, startPoint x: 1074, startPoint y: 307, endPoint x: 339, endPoint y: 69, distance: 772.6
click at [339, 69] on div "ID Product Part Type Product Description Amount Active 5660 04-P0754 Raw One PA…" at bounding box center [784, 388] width 1458 height 675
copy div "ID Product Part Type Product Description Amount Active 5660 04-P0754 Raw One PA…"
click at [882, 210] on td "PAR- Sweet Waxy Rice Flour Ardent Mills (LB)" at bounding box center [806, 216] width 453 height 15
drag, startPoint x: 1070, startPoint y: 310, endPoint x: 360, endPoint y: 60, distance: 752.7
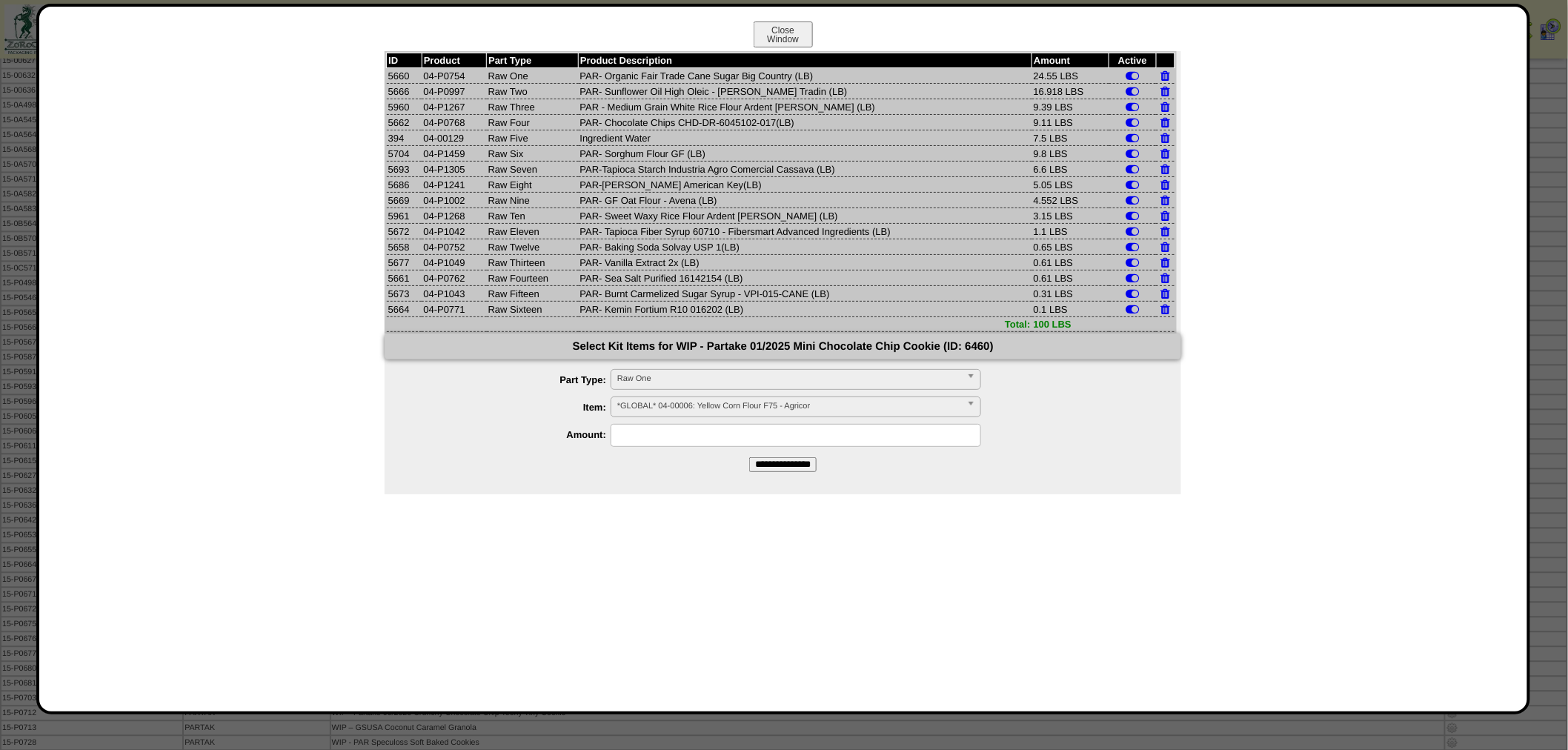
click at [360, 60] on div "ID Product Part Type Product Description Amount Active 5660 04-P0754 Raw One PA…" at bounding box center [784, 388] width 1458 height 675
copy div "ID Product Part Type Product Description Amount Active 5660 04-P0754 Raw One PA…"
click at [770, 38] on button "Close Window" at bounding box center [784, 33] width 59 height 26
click at [797, 31] on button "Close Window" at bounding box center [784, 33] width 59 height 26
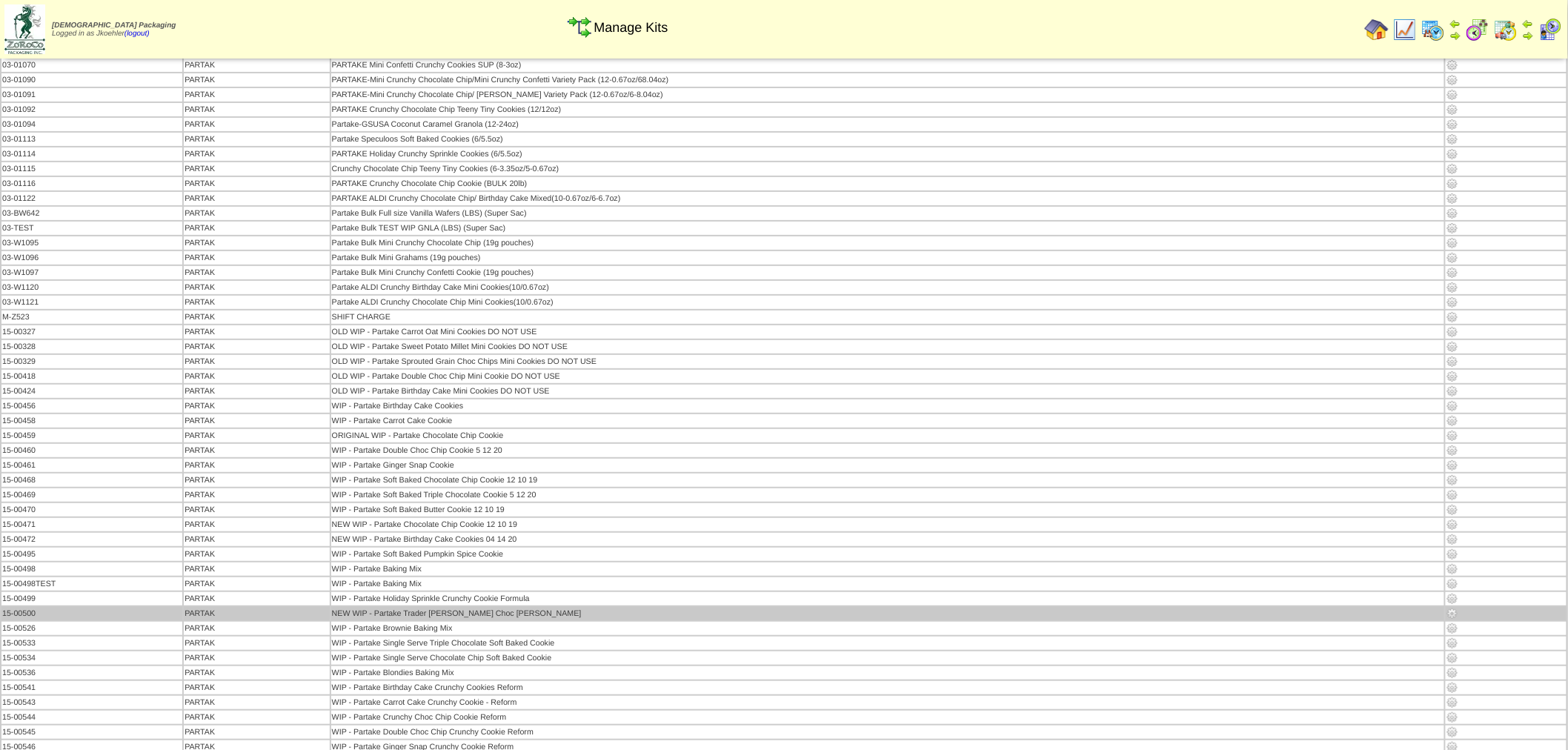
scroll to position [2305, 0]
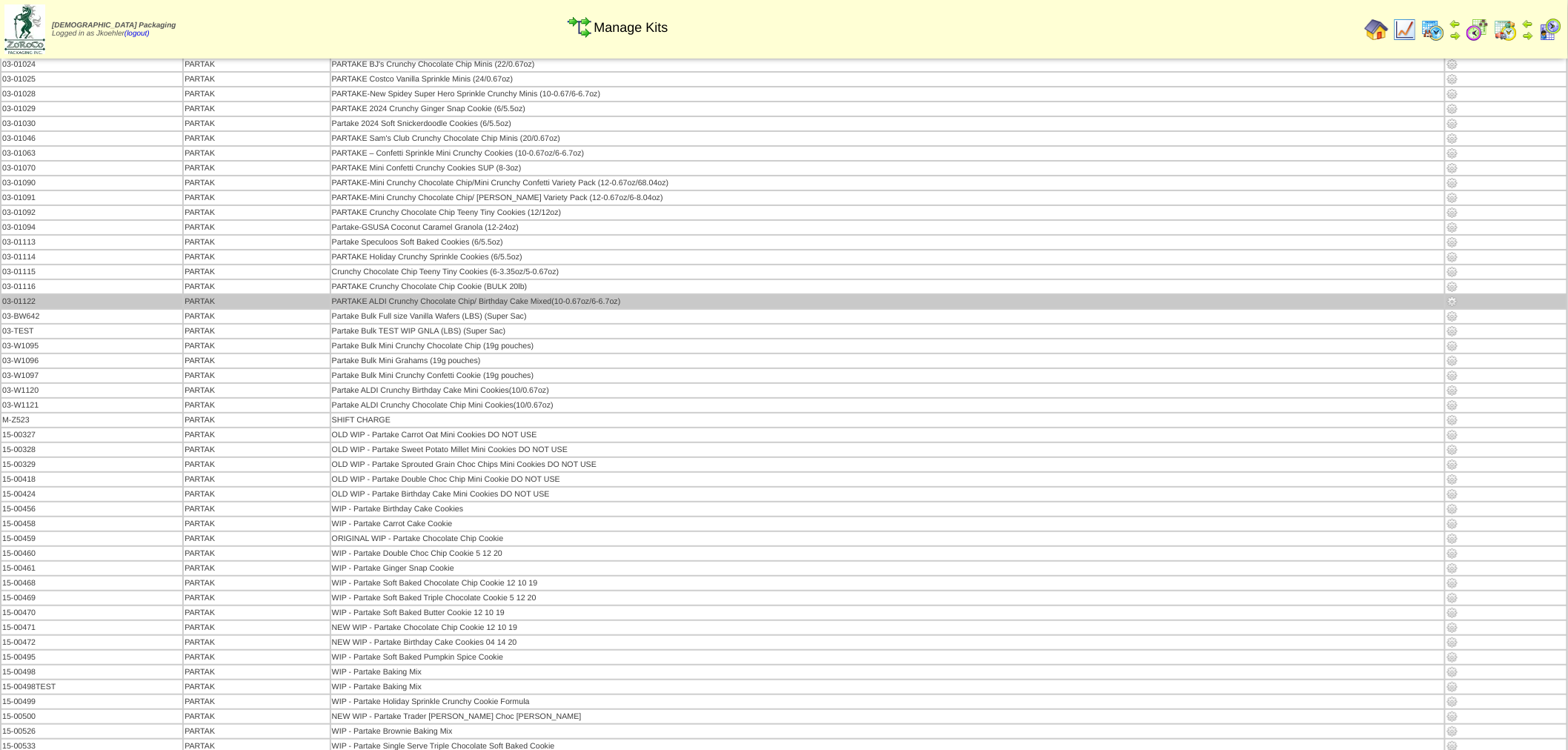
click at [1450, 296] on img at bounding box center [1452, 301] width 11 height 11
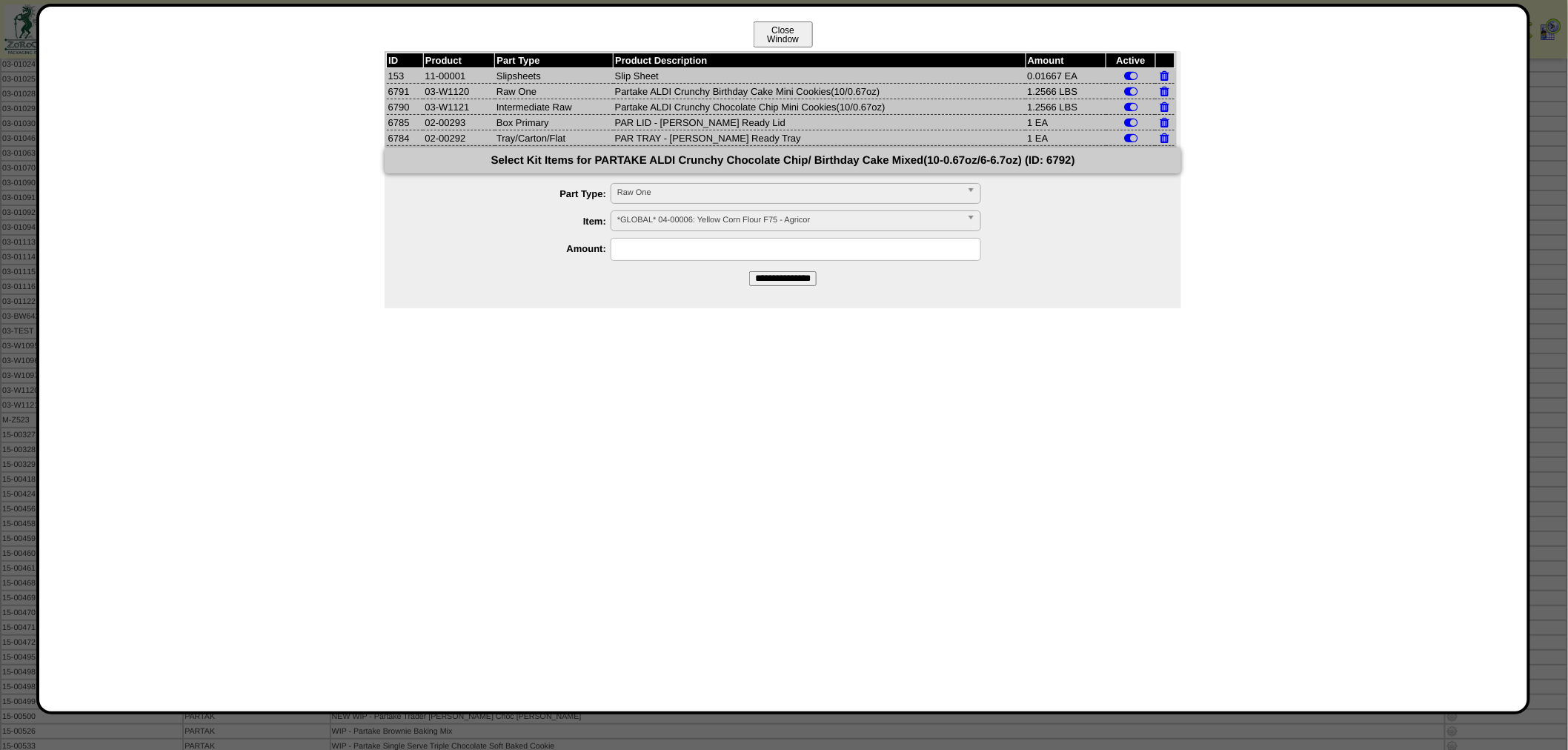
click at [789, 33] on button "Close Window" at bounding box center [784, 33] width 59 height 26
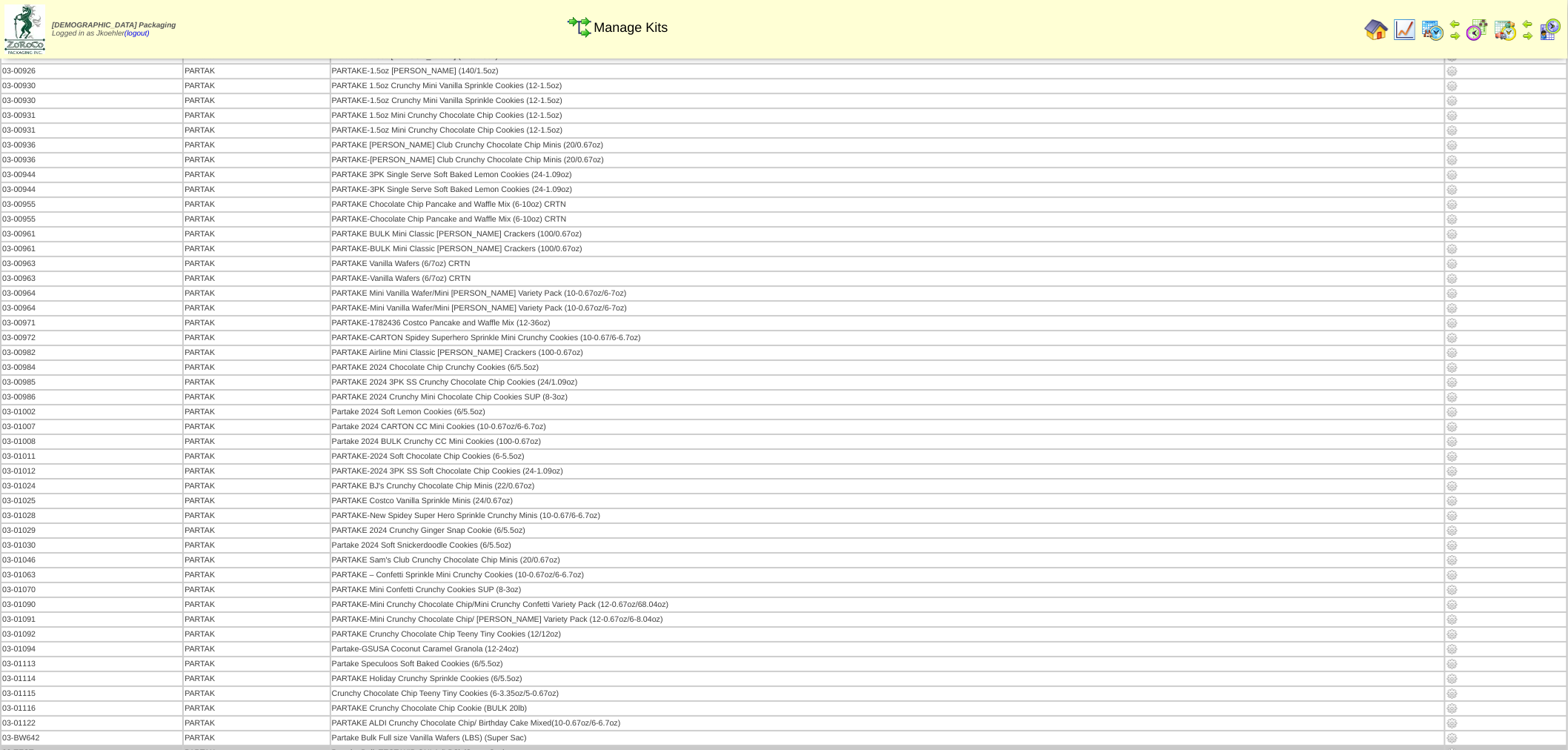
scroll to position [1893, 0]
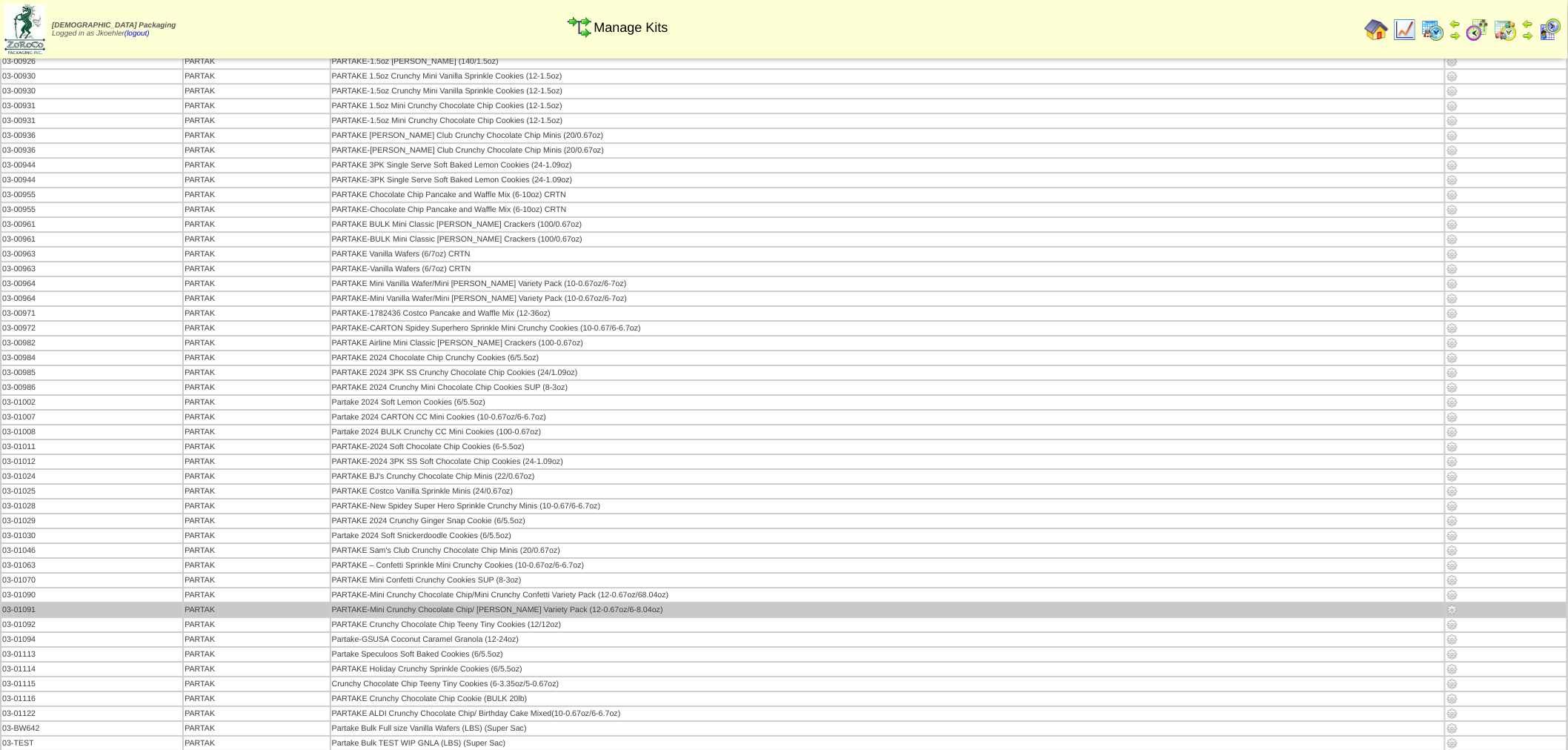
click at [1457, 604] on img at bounding box center [1452, 609] width 11 height 11
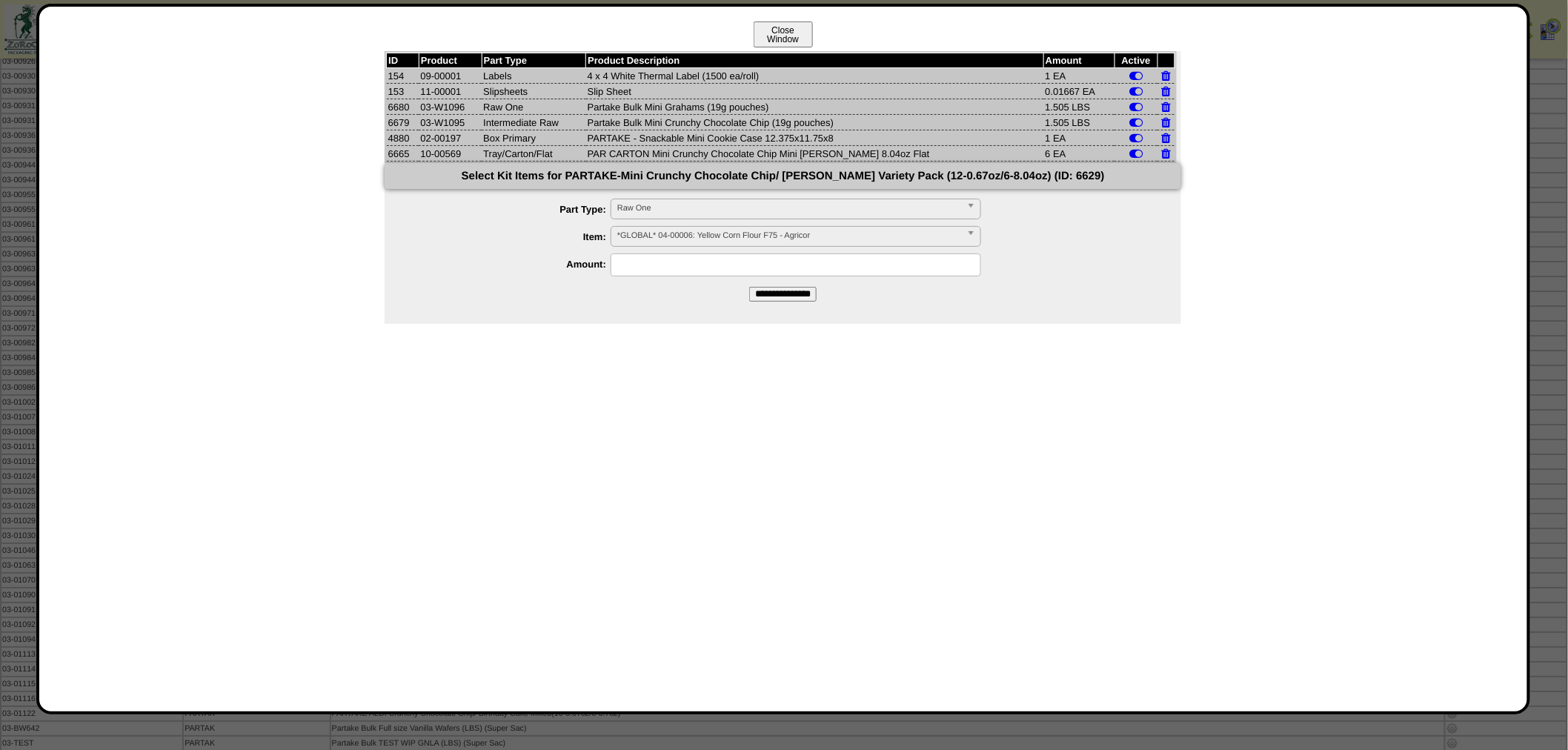
click at [787, 25] on button "Close Window" at bounding box center [784, 33] width 59 height 26
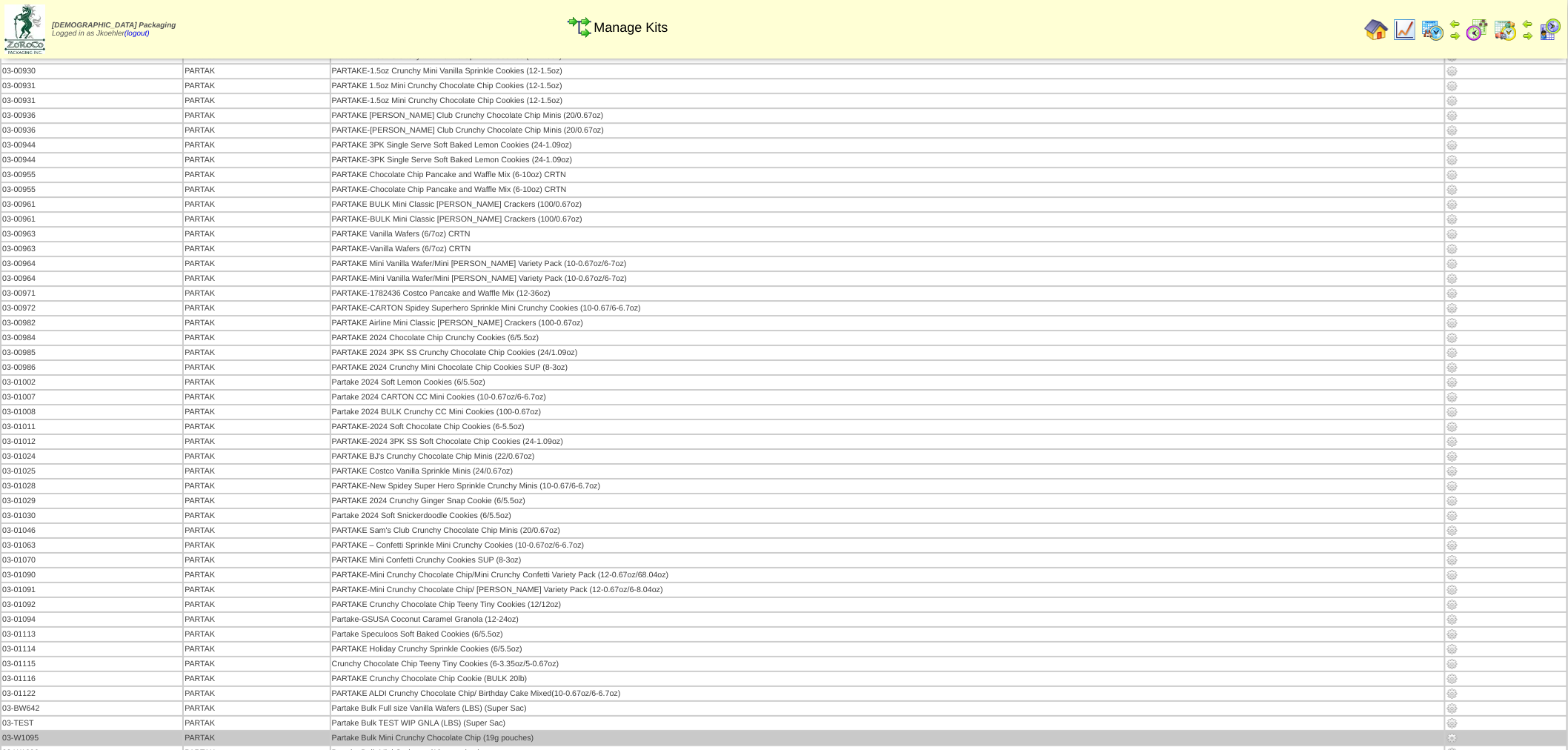
scroll to position [2057, 0]
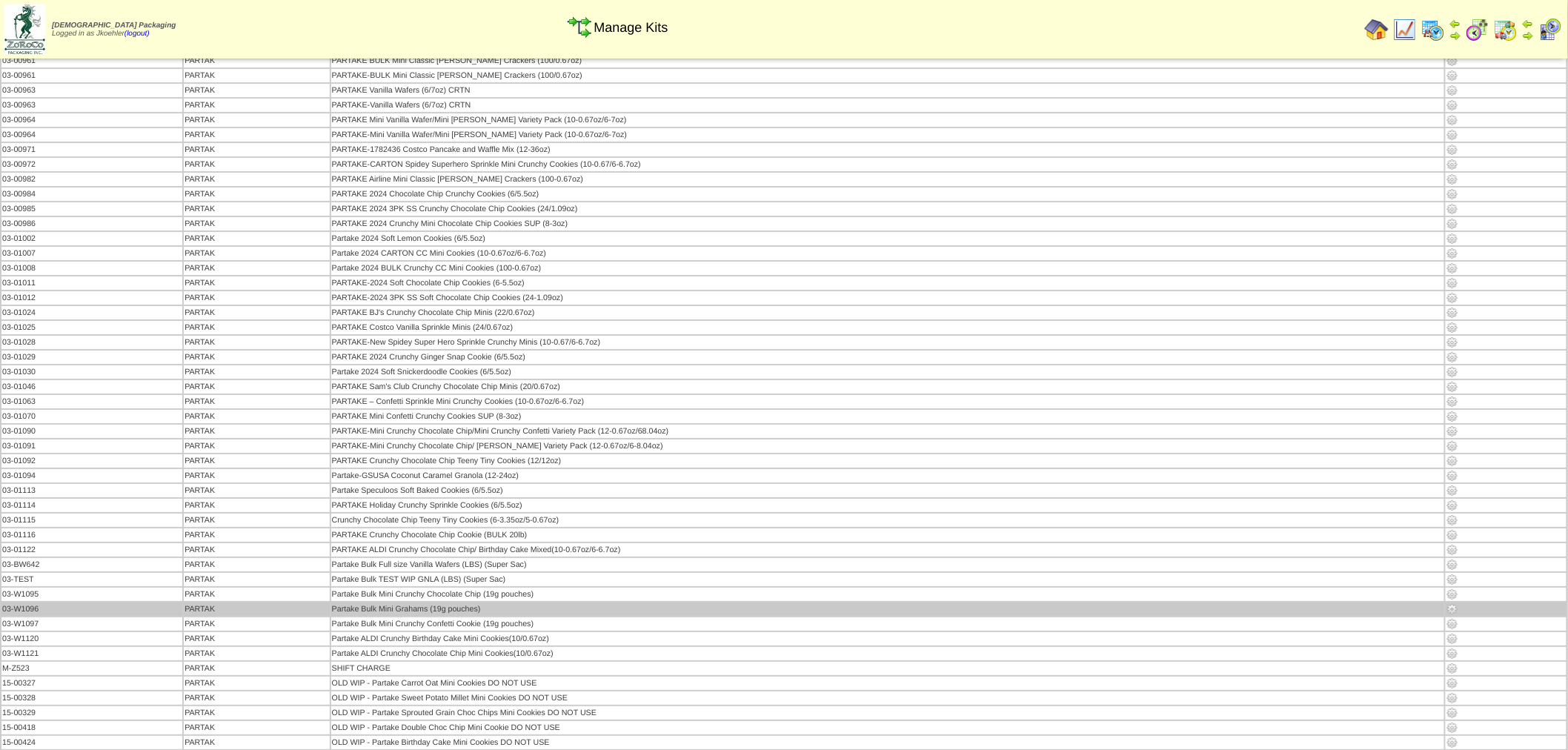
click at [1450, 603] on img at bounding box center [1452, 608] width 11 height 11
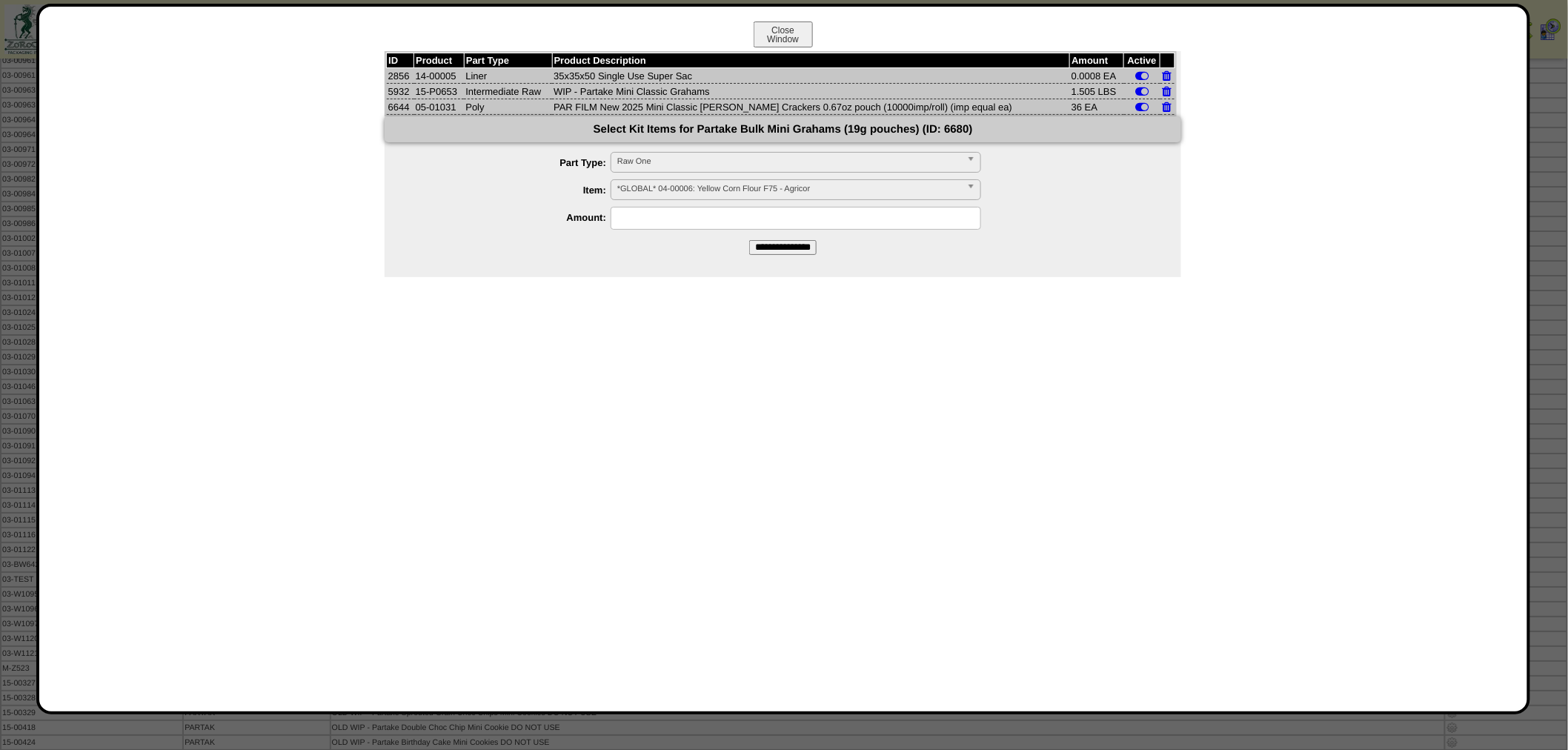
click at [779, 18] on div "Close Window ID Product Part Type Product Description Amount Active 2856 14-000…" at bounding box center [783, 359] width 1493 height 711
click at [774, 30] on button "Close Window" at bounding box center [784, 33] width 59 height 26
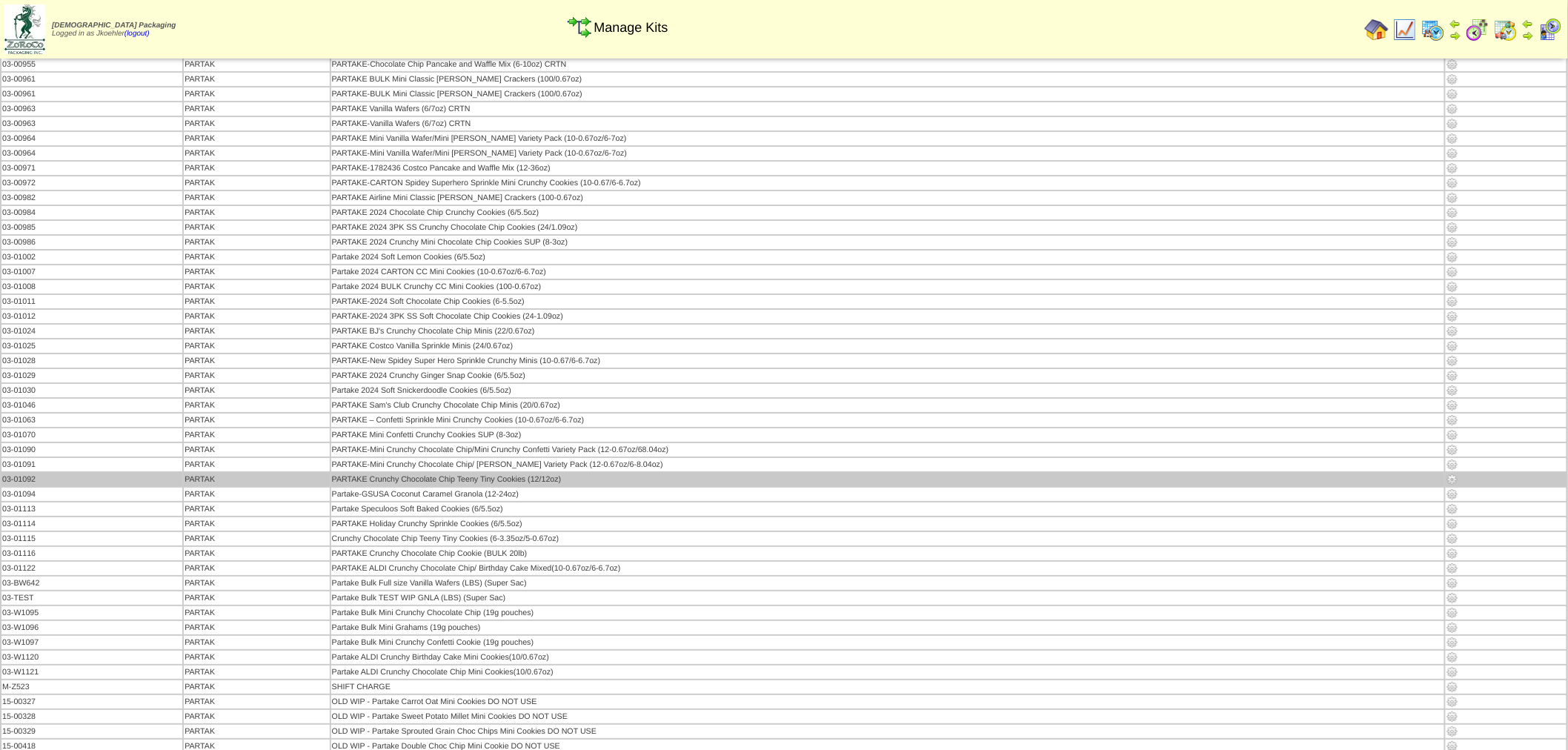
scroll to position [2058, 0]
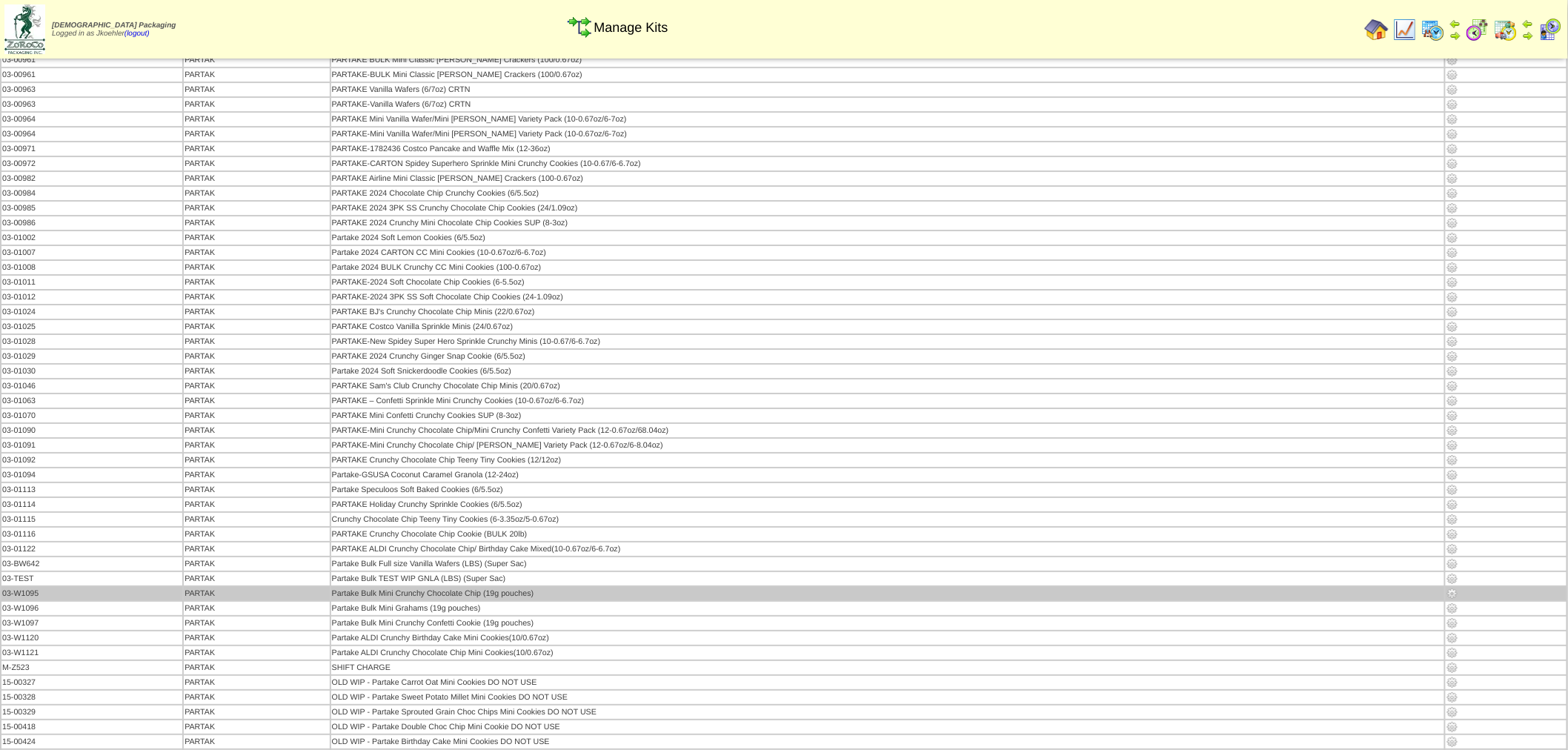
click at [1450, 587] on img at bounding box center [1452, 593] width 11 height 11
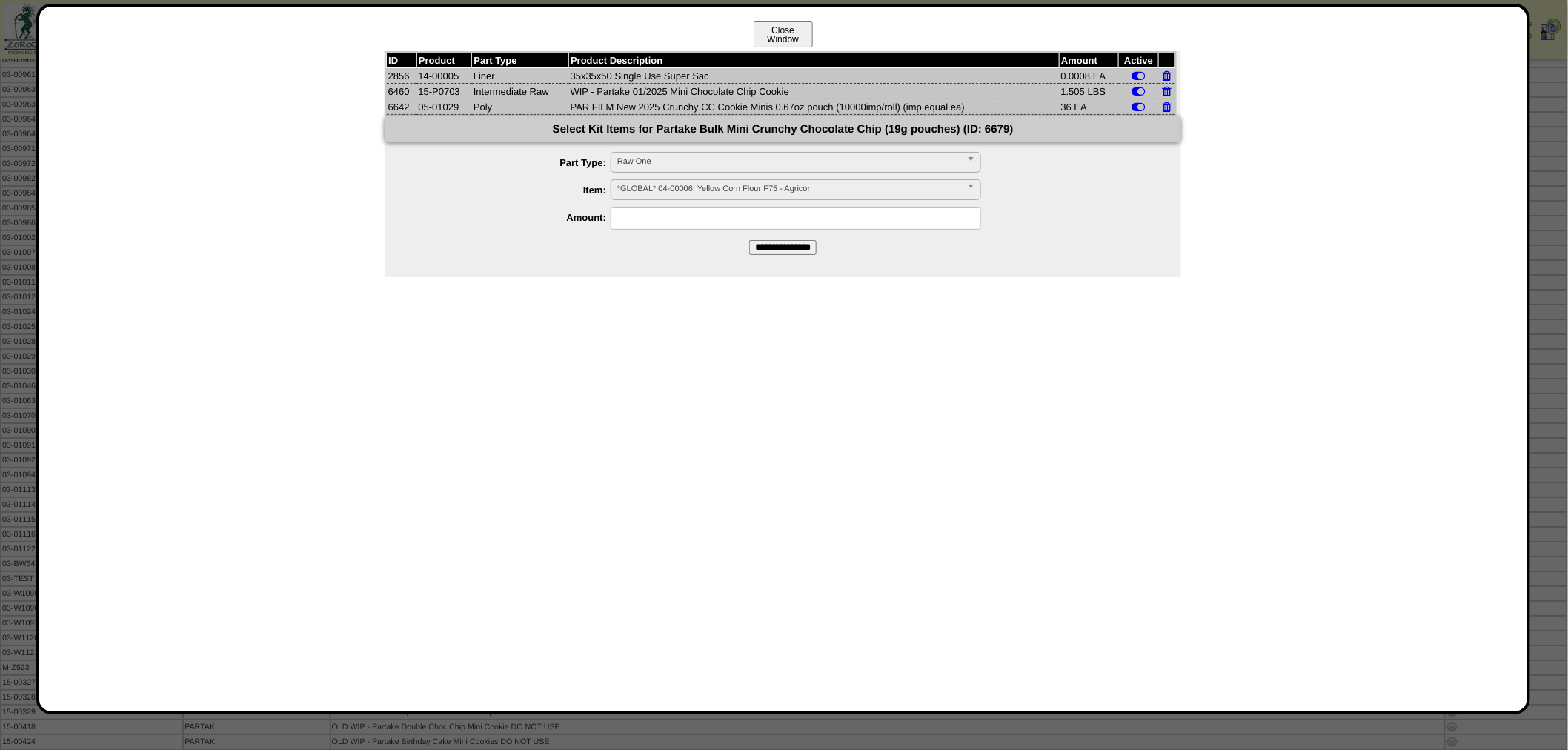
click at [784, 42] on button "Close Window" at bounding box center [784, 33] width 59 height 26
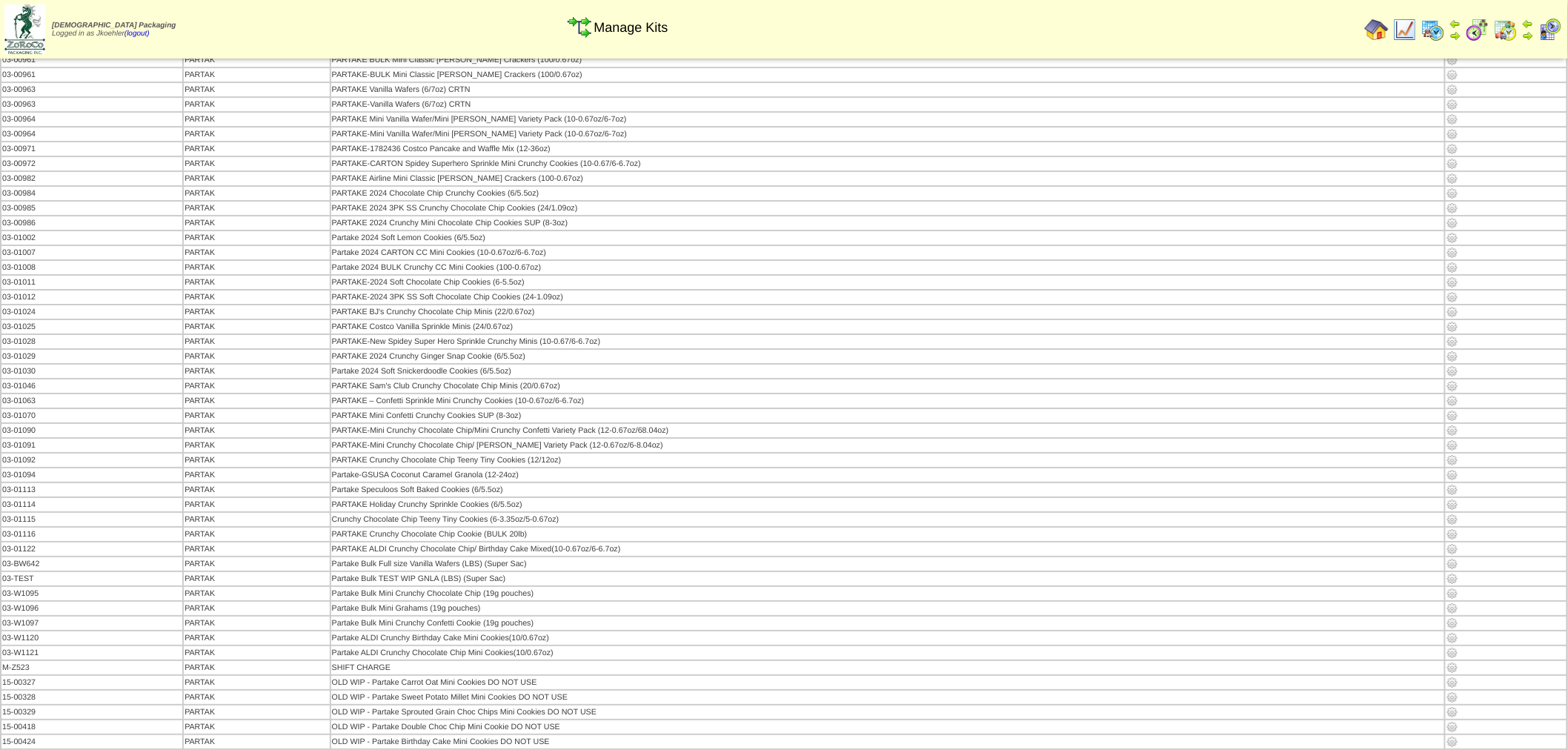
scroll to position [1975, 0]
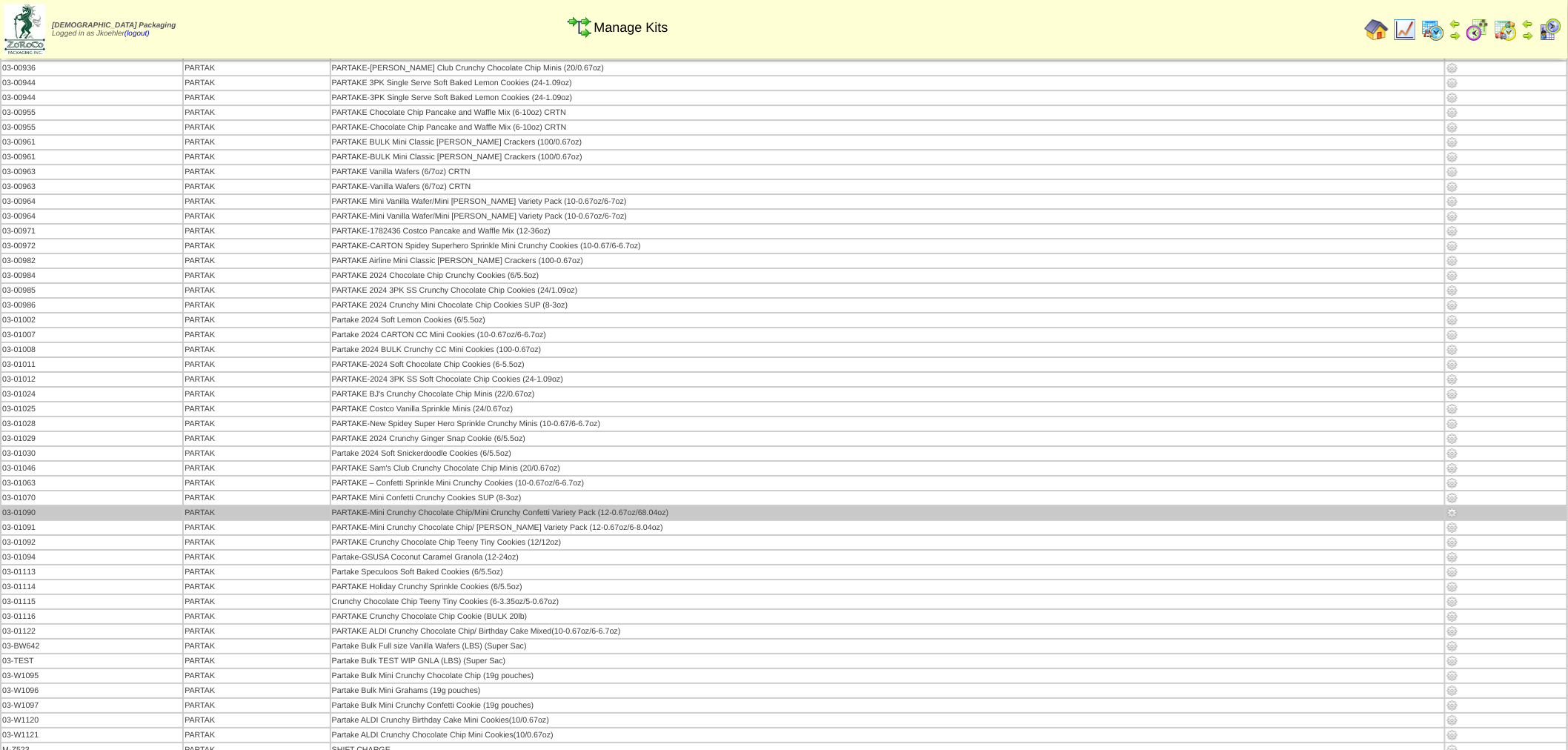
click at [1449, 507] on img at bounding box center [1452, 513] width 11 height 11
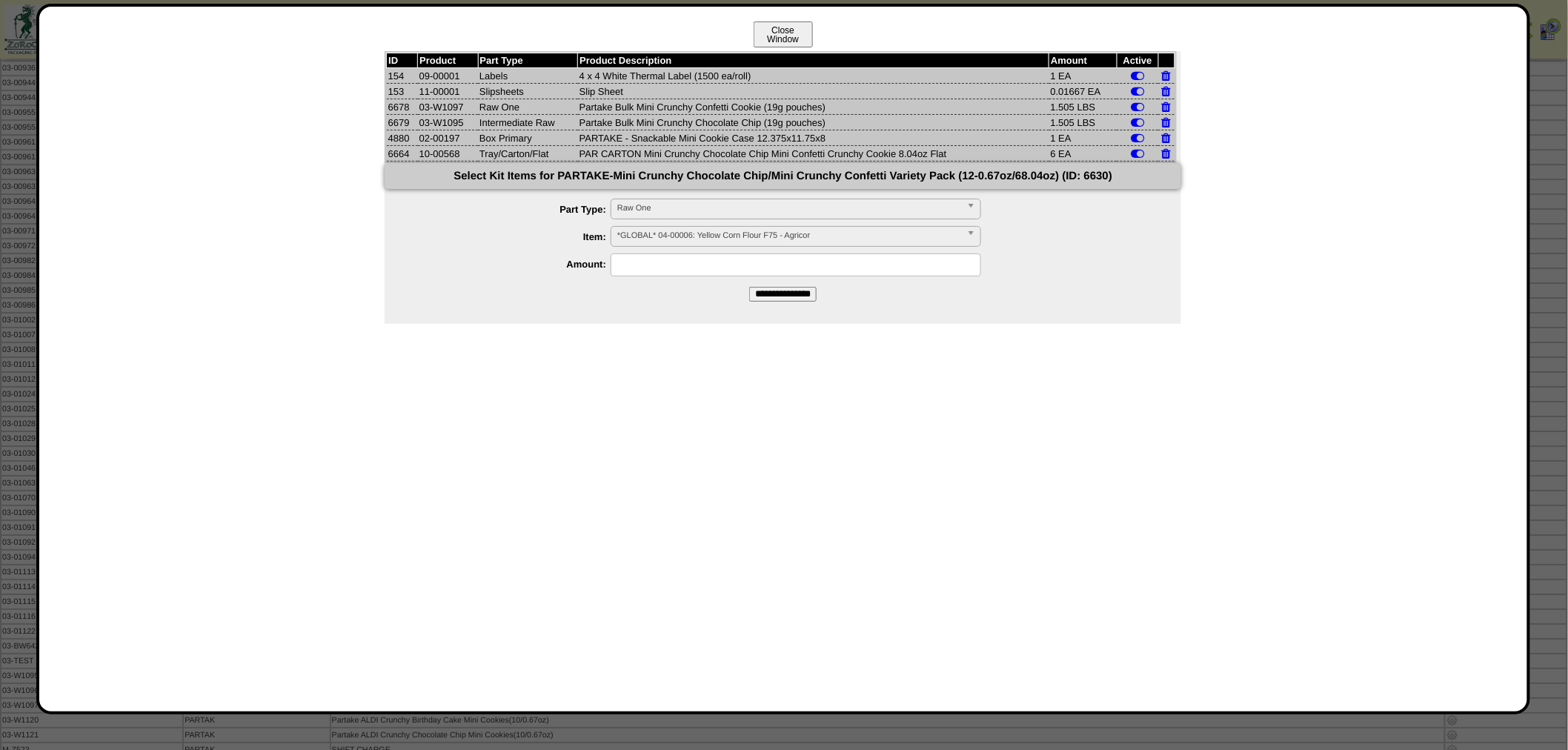
click at [798, 33] on button "Close Window" at bounding box center [784, 33] width 59 height 26
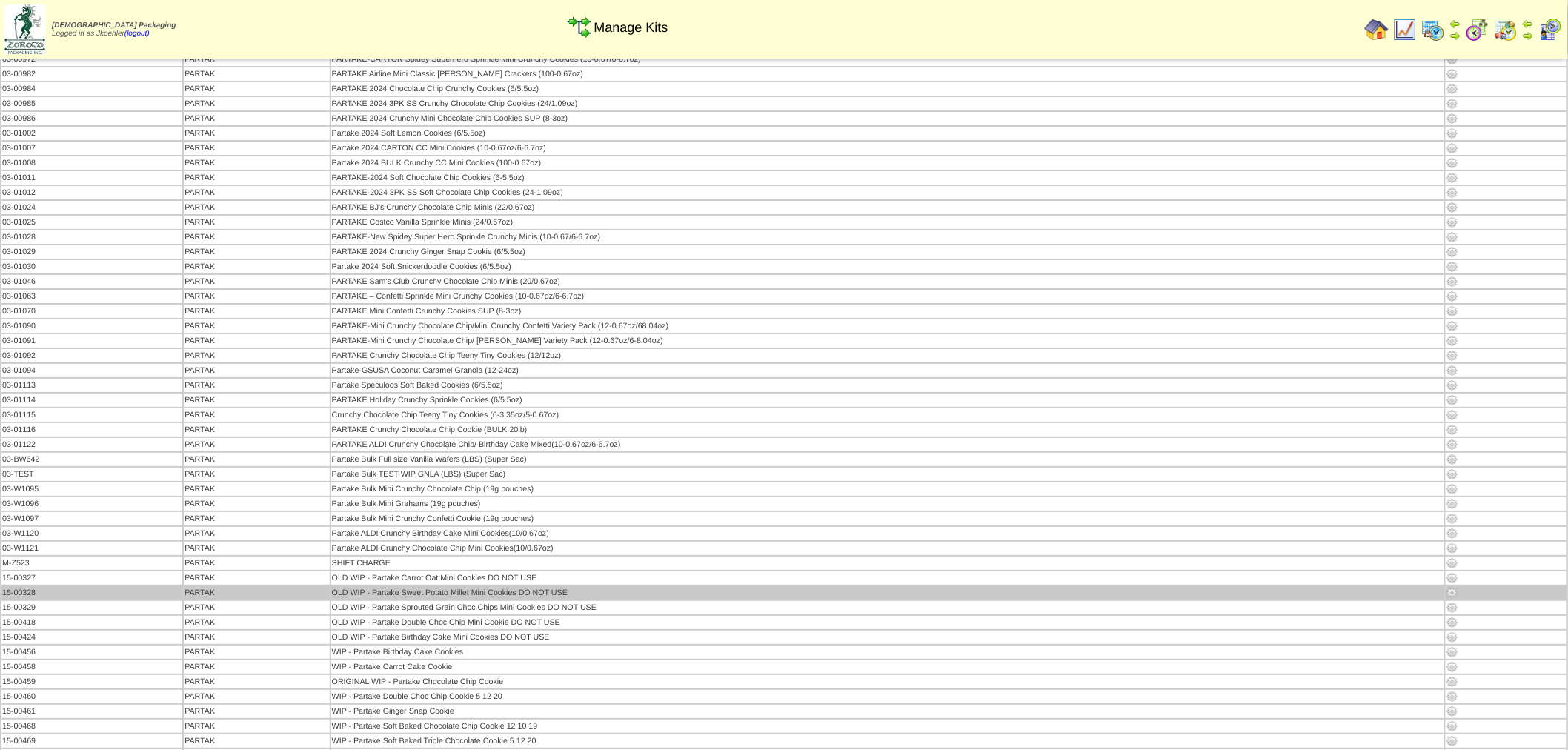
scroll to position [2140, 0]
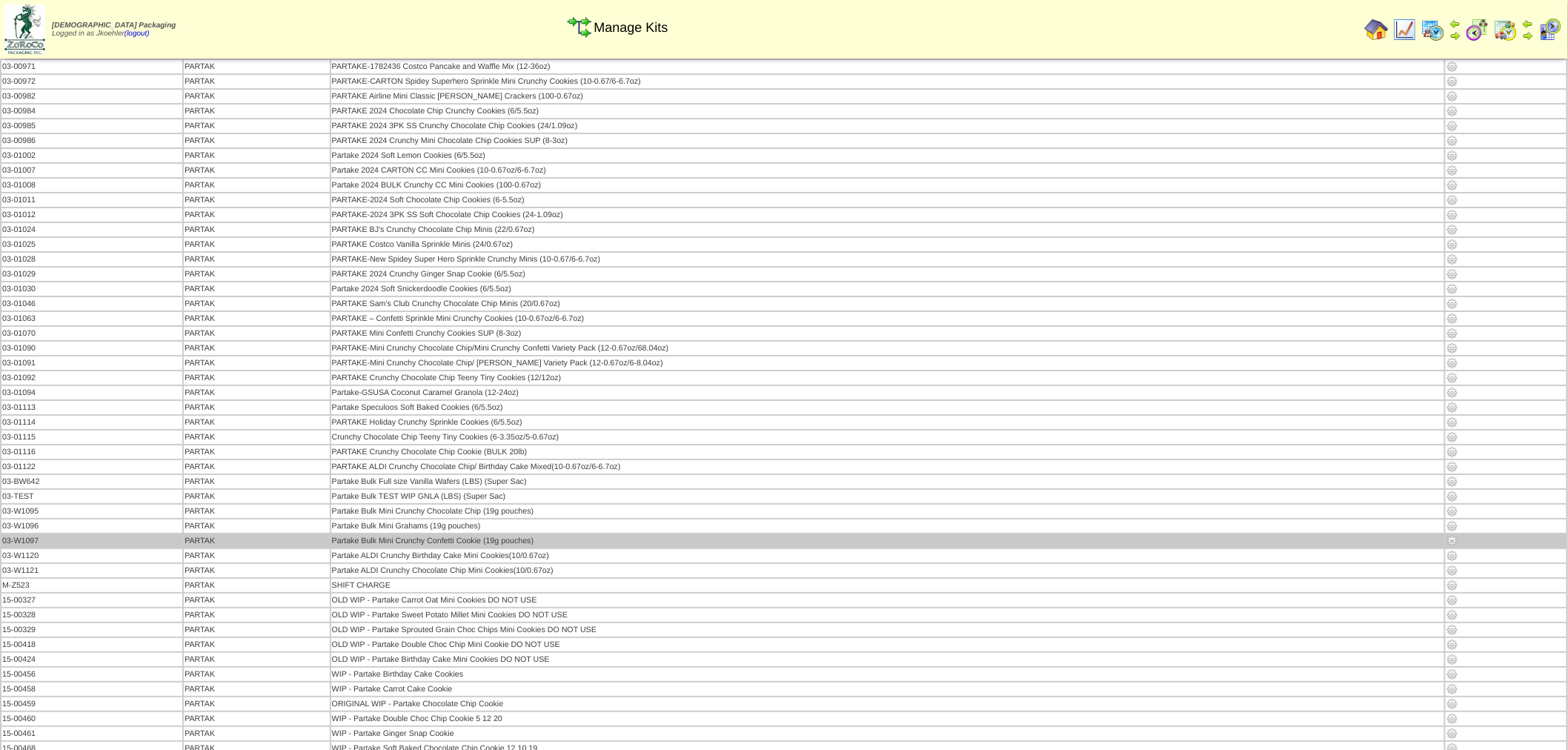
click at [1447, 535] on img at bounding box center [1452, 540] width 11 height 11
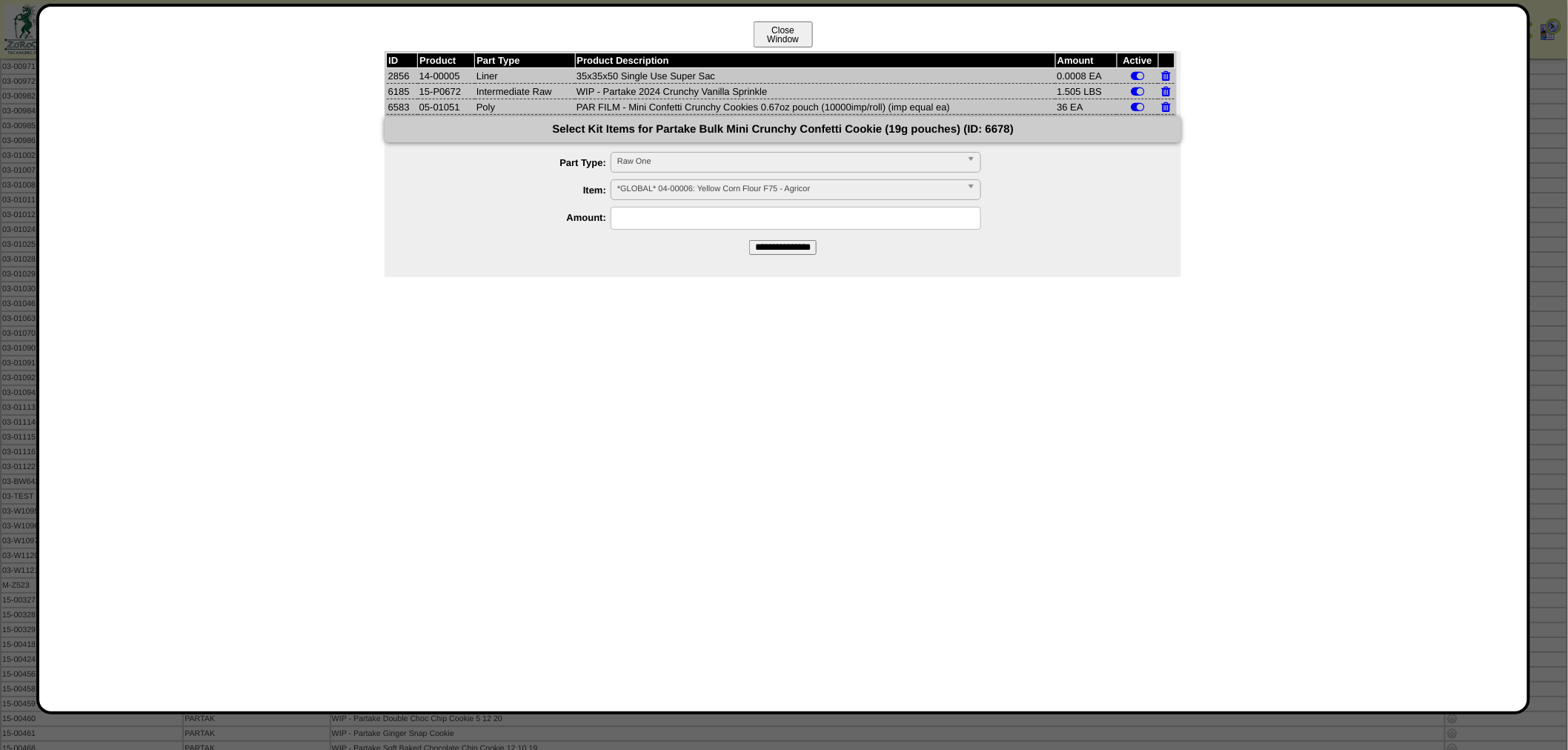
click at [773, 35] on button "Close Window" at bounding box center [784, 33] width 59 height 26
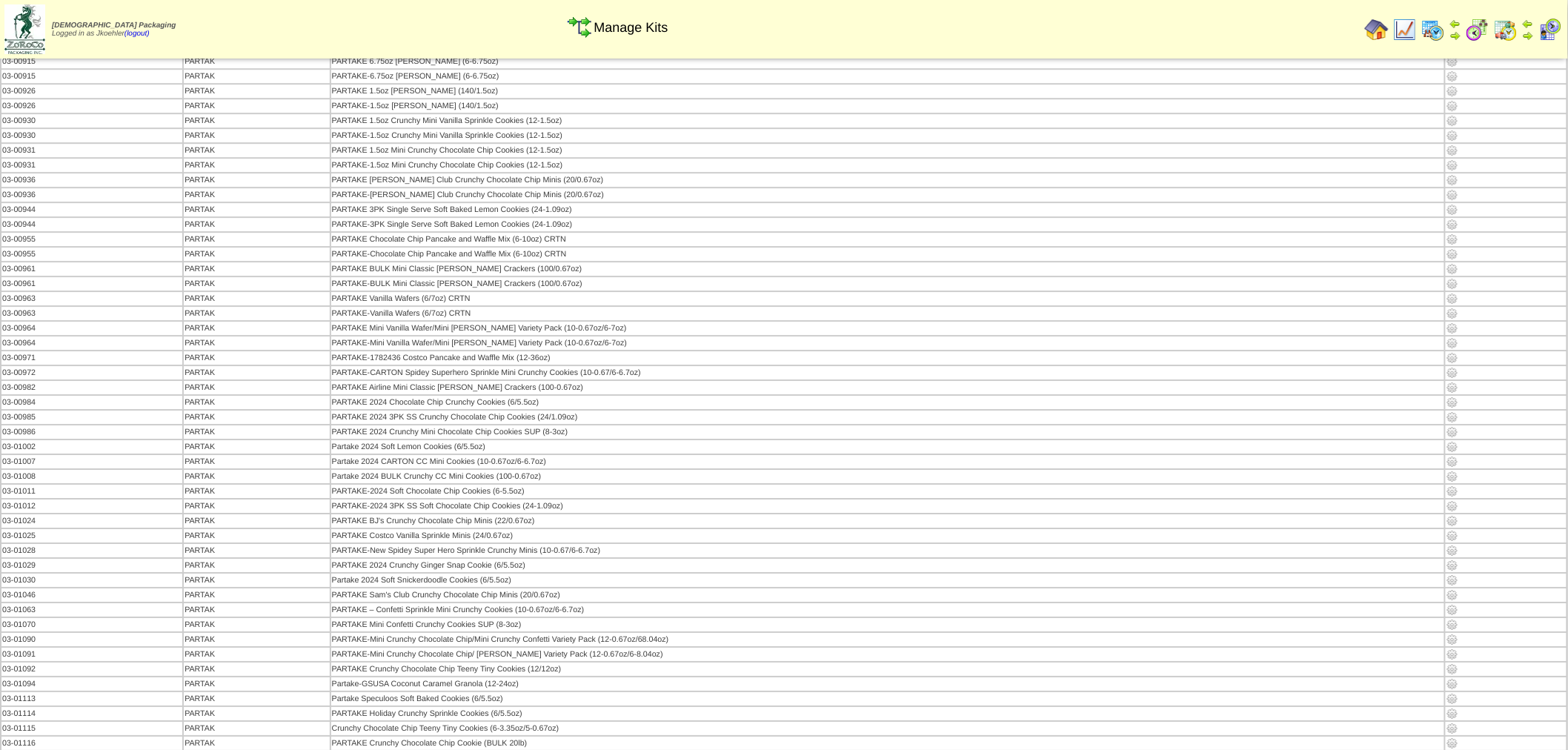
scroll to position [1975, 0]
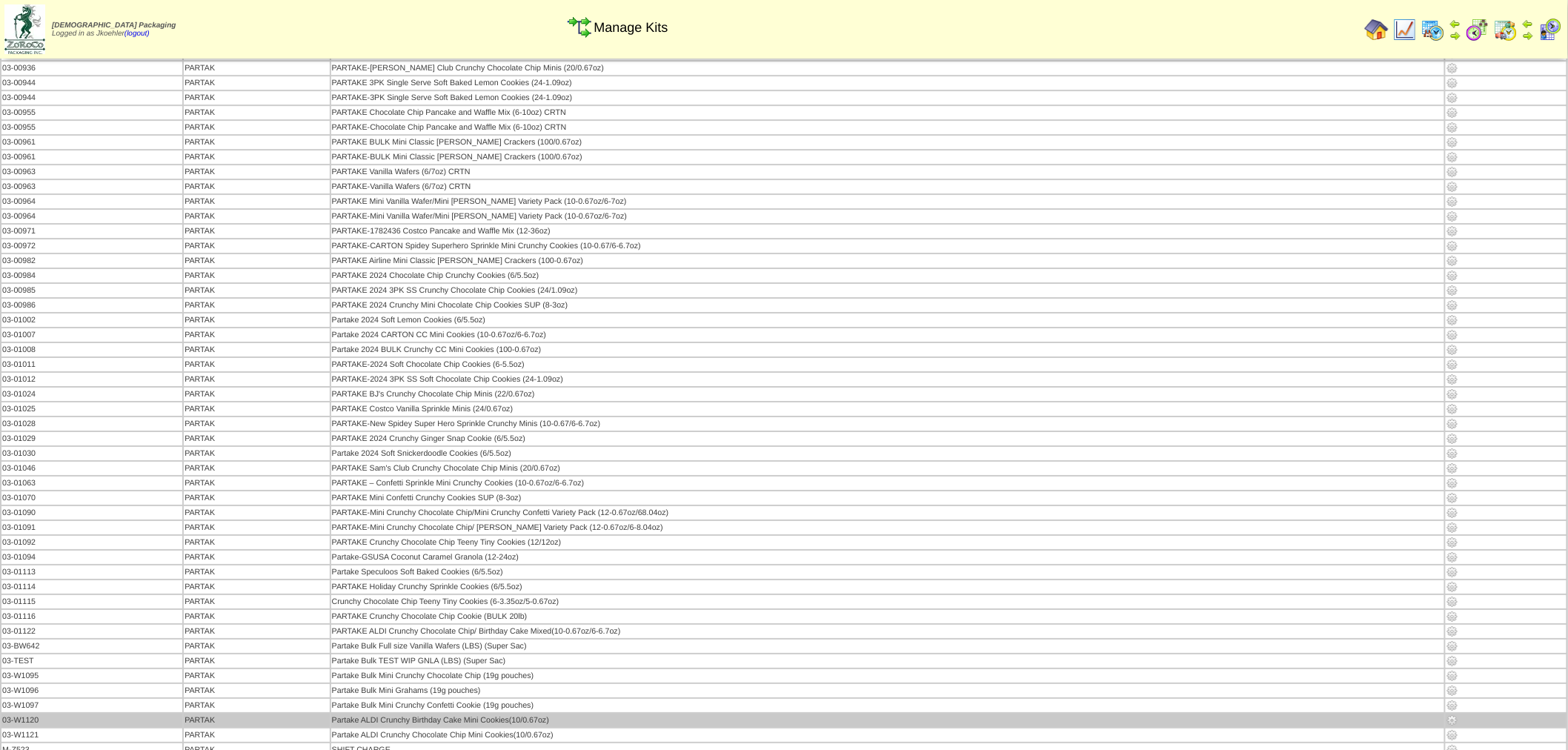
click at [1449, 715] on img at bounding box center [1452, 720] width 11 height 11
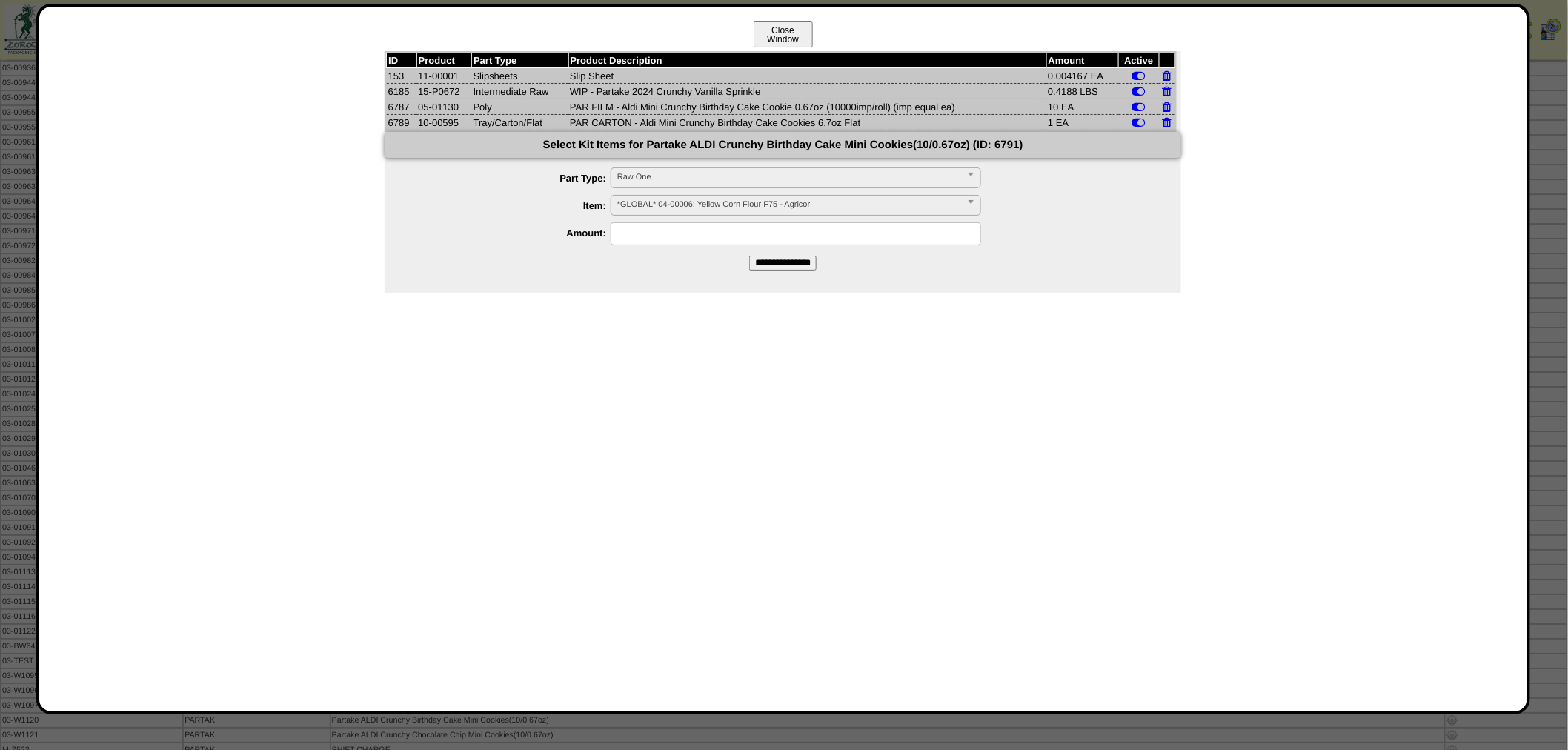
click at [774, 37] on button "Close Window" at bounding box center [784, 33] width 59 height 26
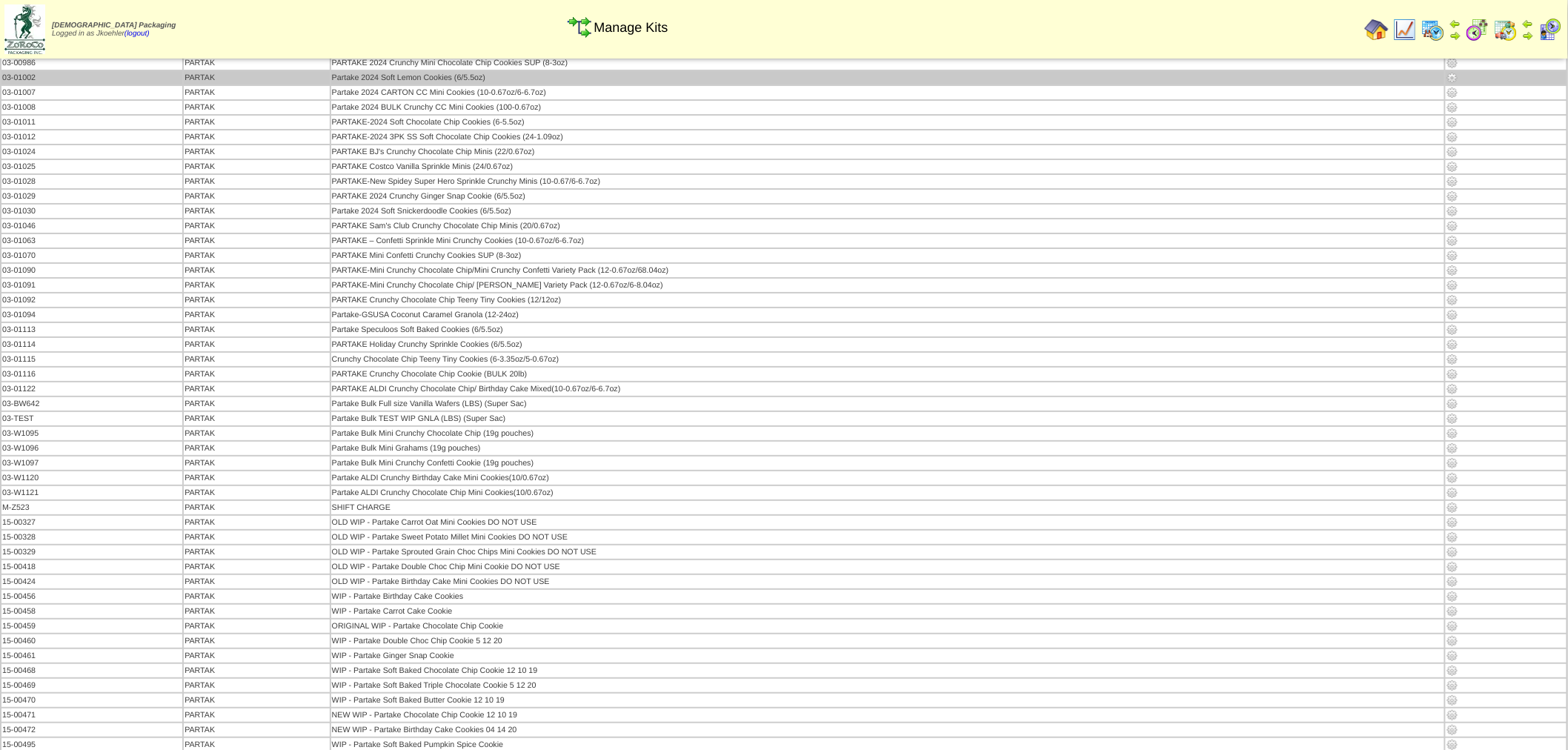
scroll to position [2222, 0]
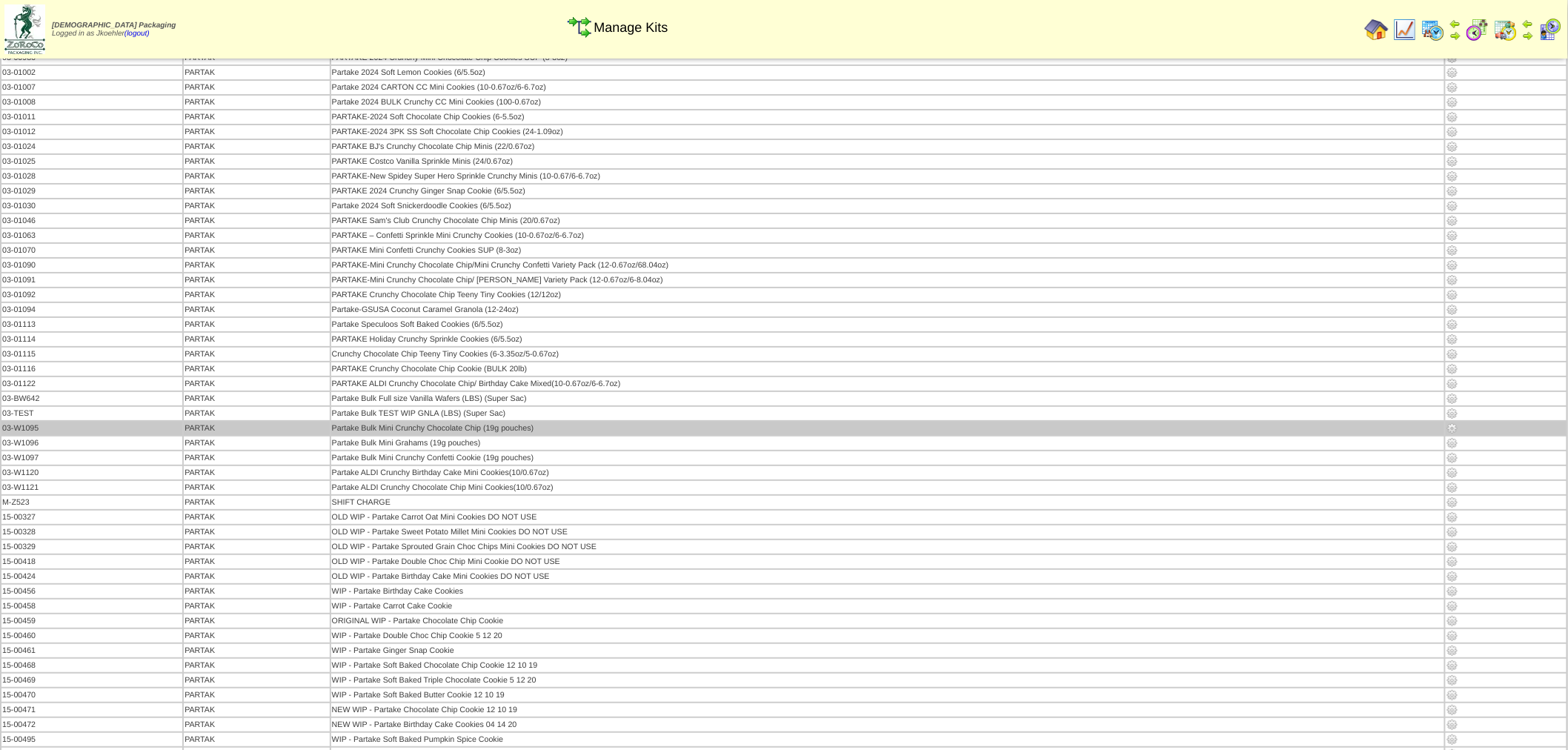
click at [1453, 422] on img at bounding box center [1452, 428] width 11 height 11
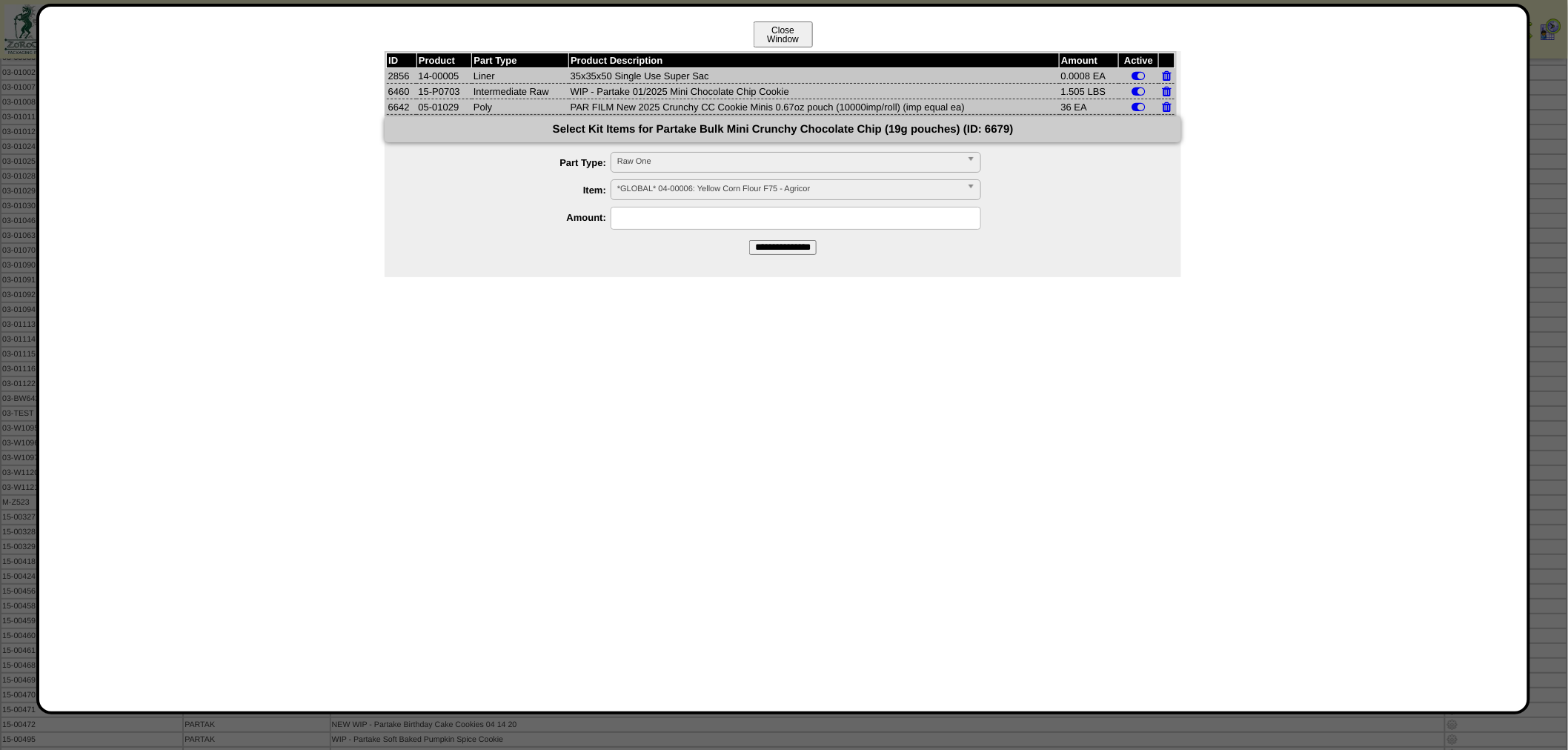
click at [778, 33] on button "Close Window" at bounding box center [784, 33] width 59 height 26
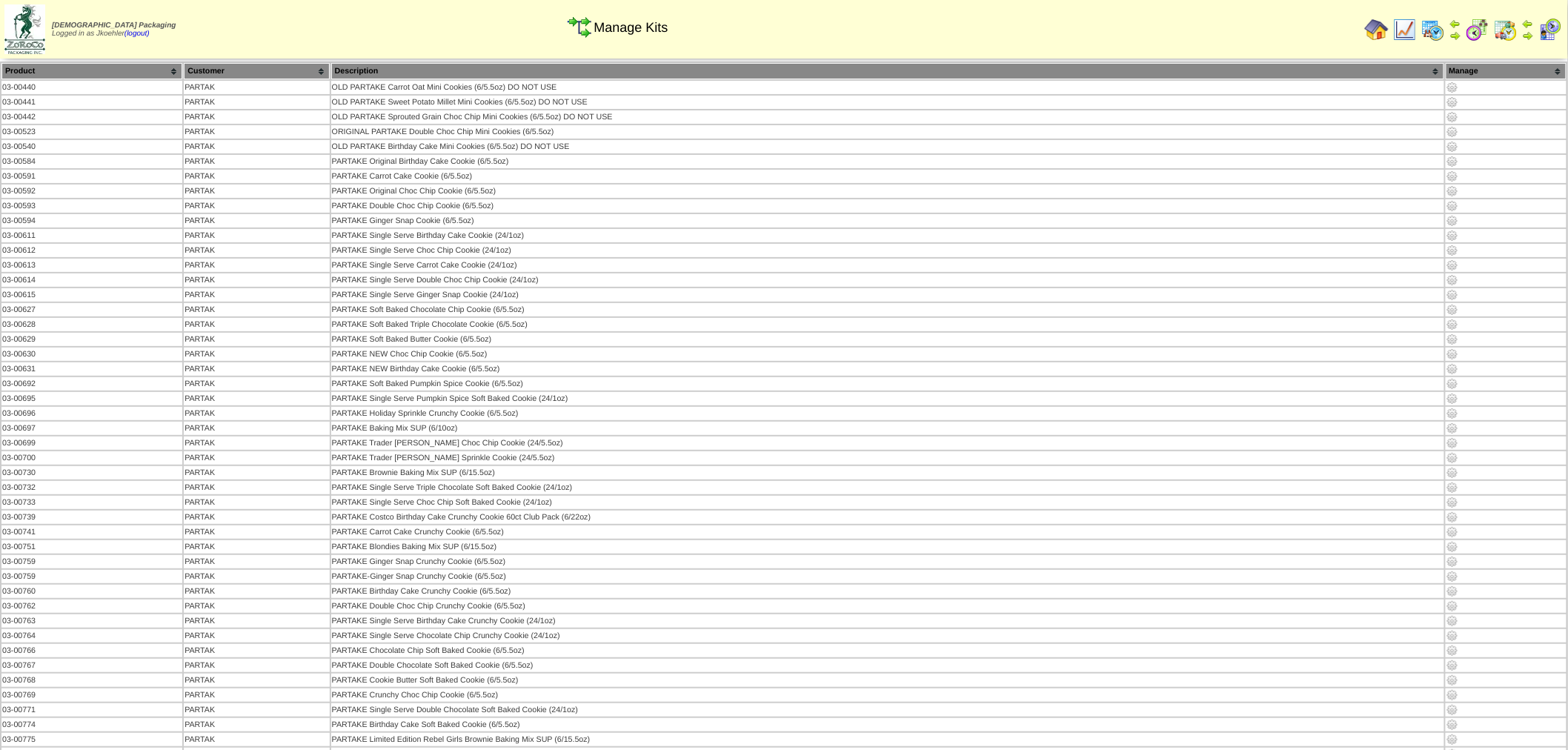
click at [1380, 32] on img at bounding box center [1376, 30] width 24 height 24
